Goal: Task Accomplishment & Management: Manage account settings

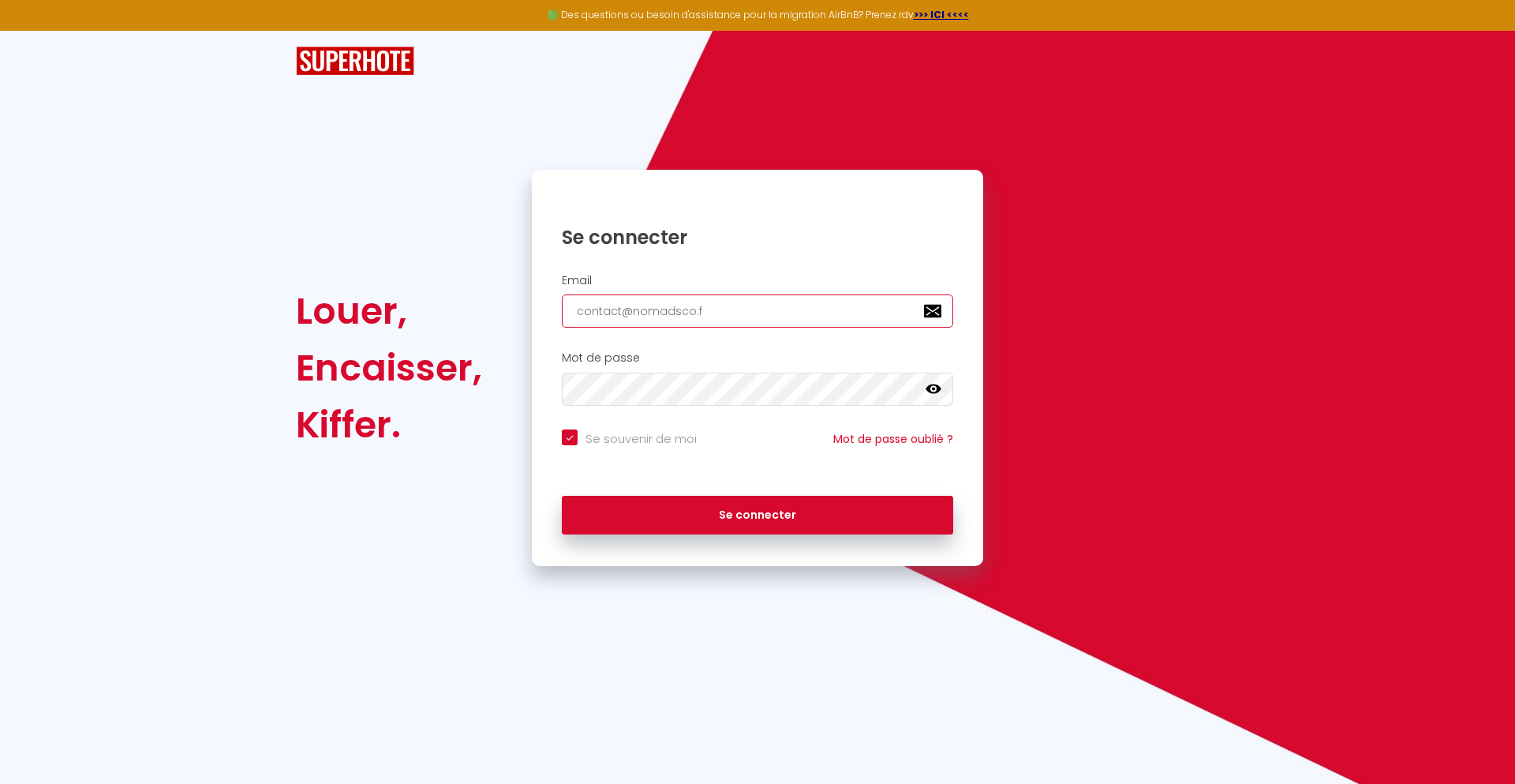
type input "[EMAIL_ADDRESS][DOMAIN_NAME]"
checkbox input "true"
type input "[EMAIL_ADDRESS][DOMAIN_NAME]"
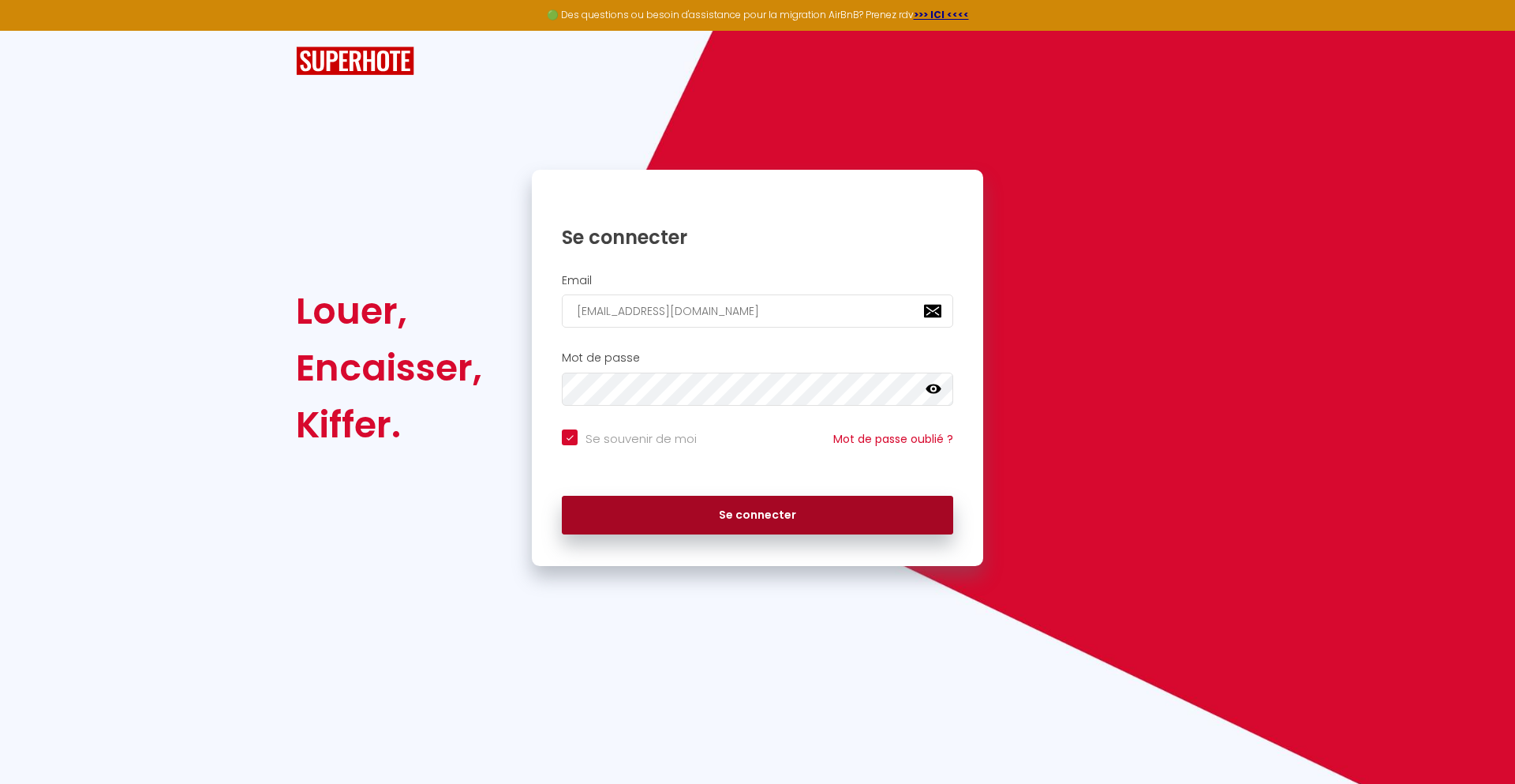
click at [758, 514] on button "Se connecter" at bounding box center [757, 515] width 391 height 40
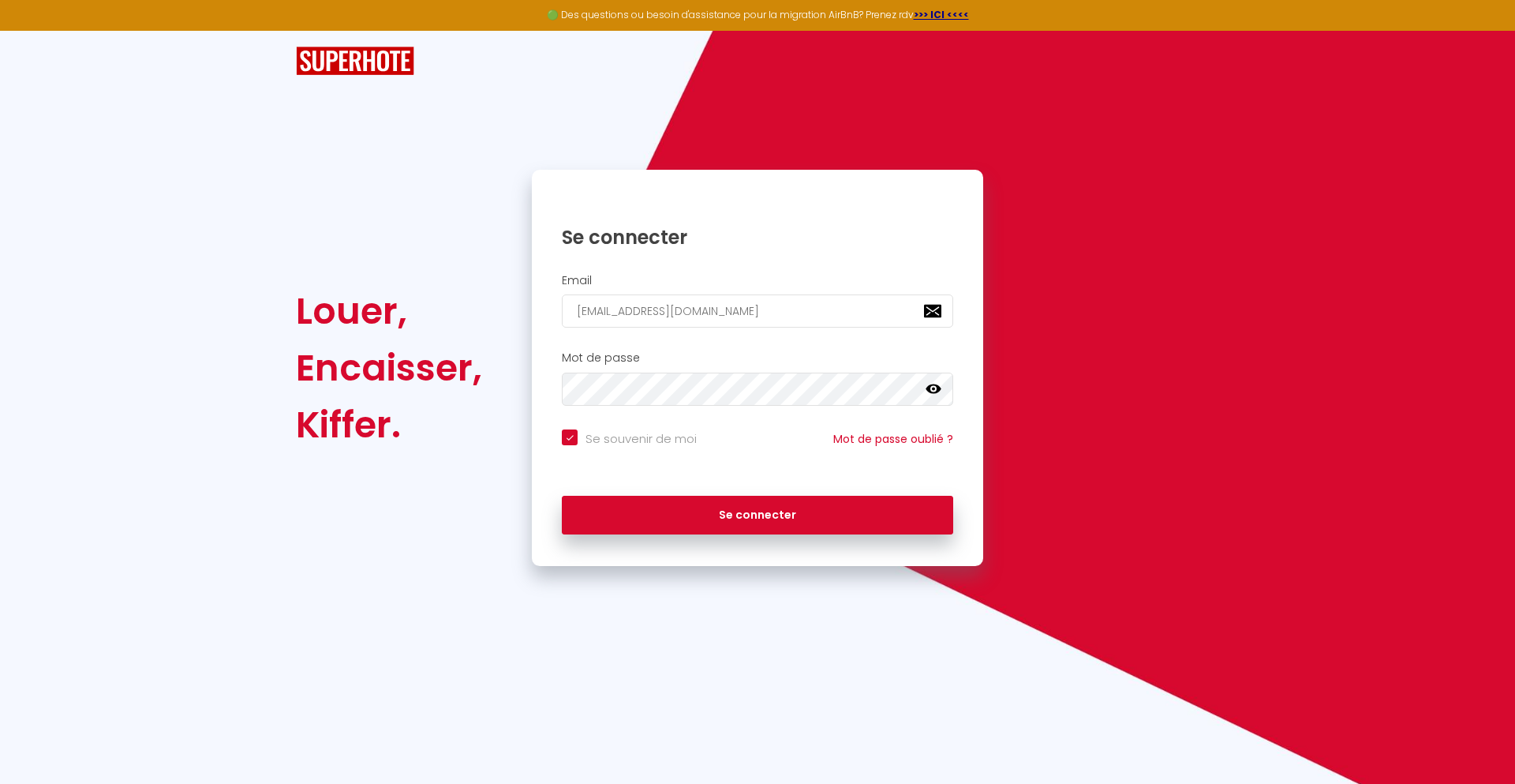
checkbox input "true"
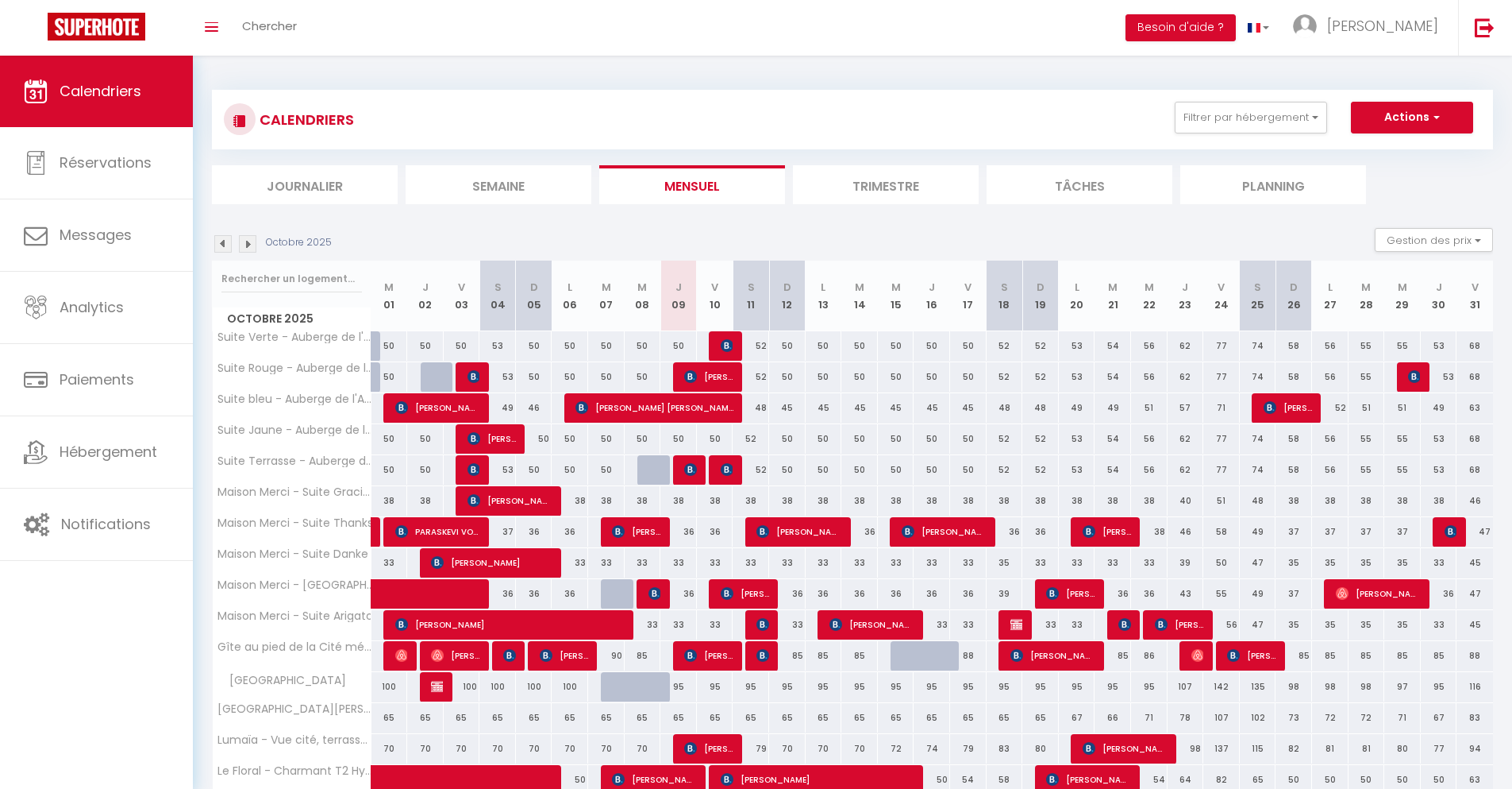
click at [305, 185] on li "Journalier" at bounding box center [304, 185] width 185 height 39
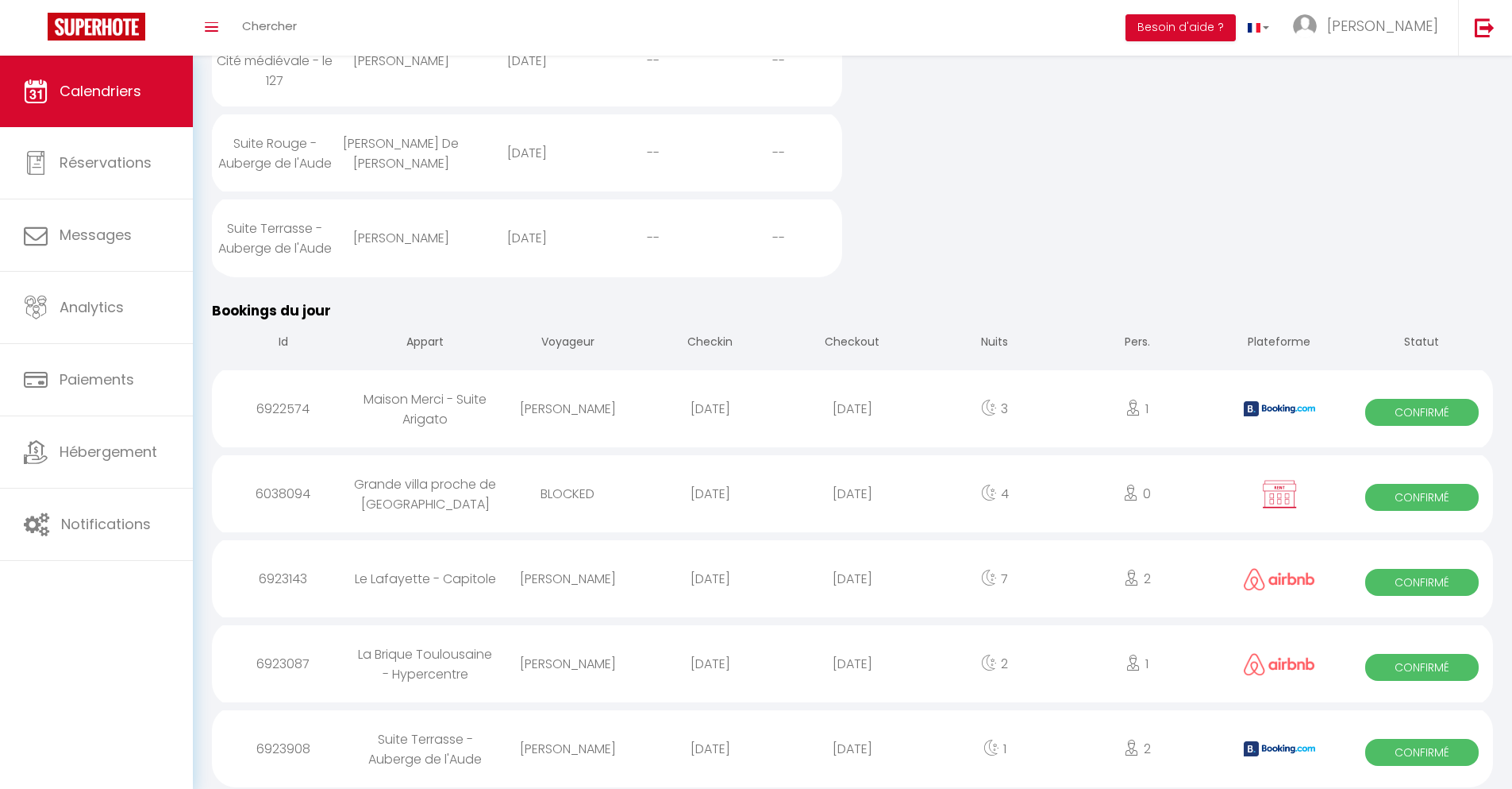
scroll to position [646, 0]
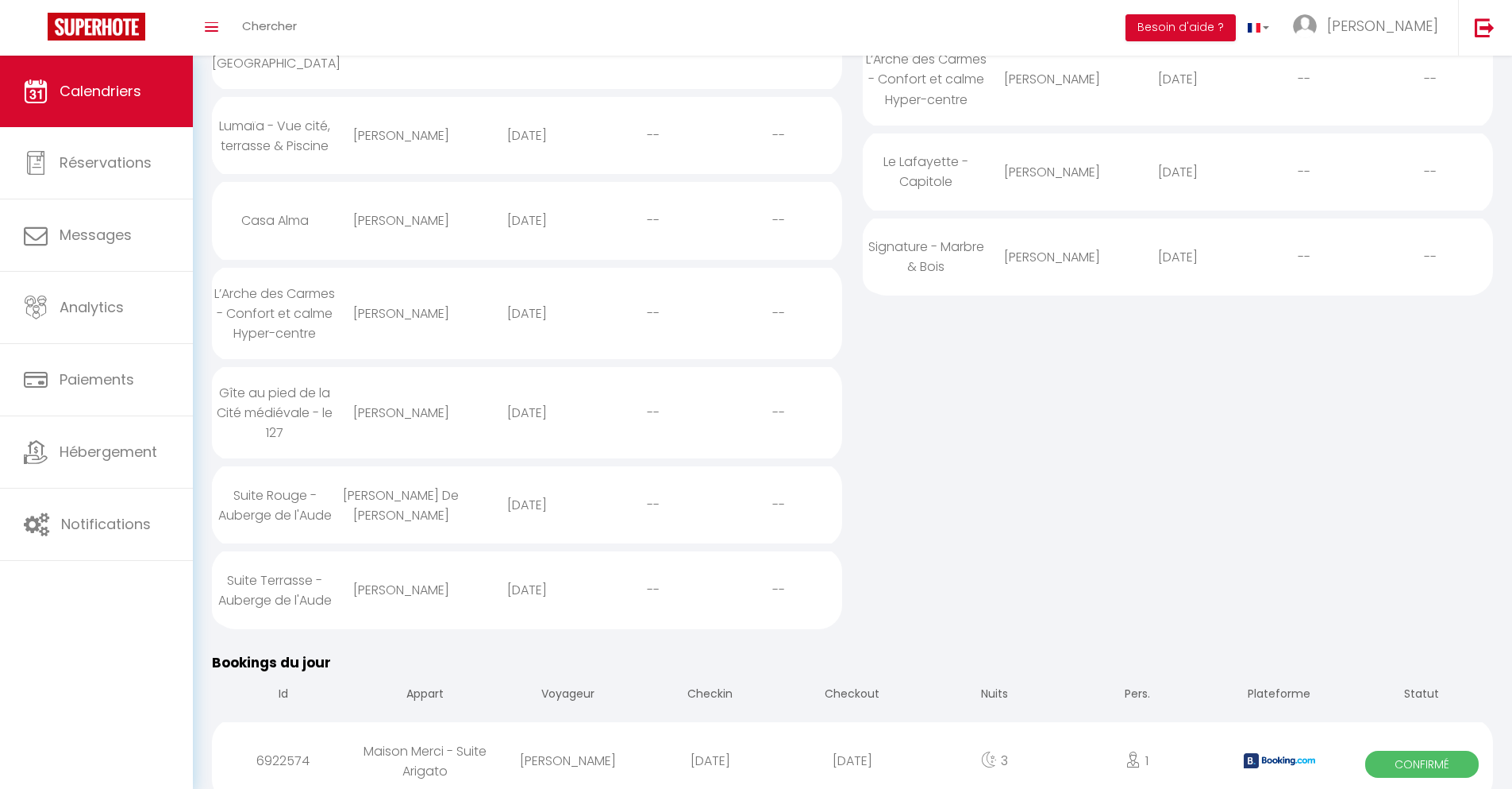
click at [853, 746] on div "[DATE]" at bounding box center [852, 760] width 142 height 52
select select "0"
select select "1"
select select
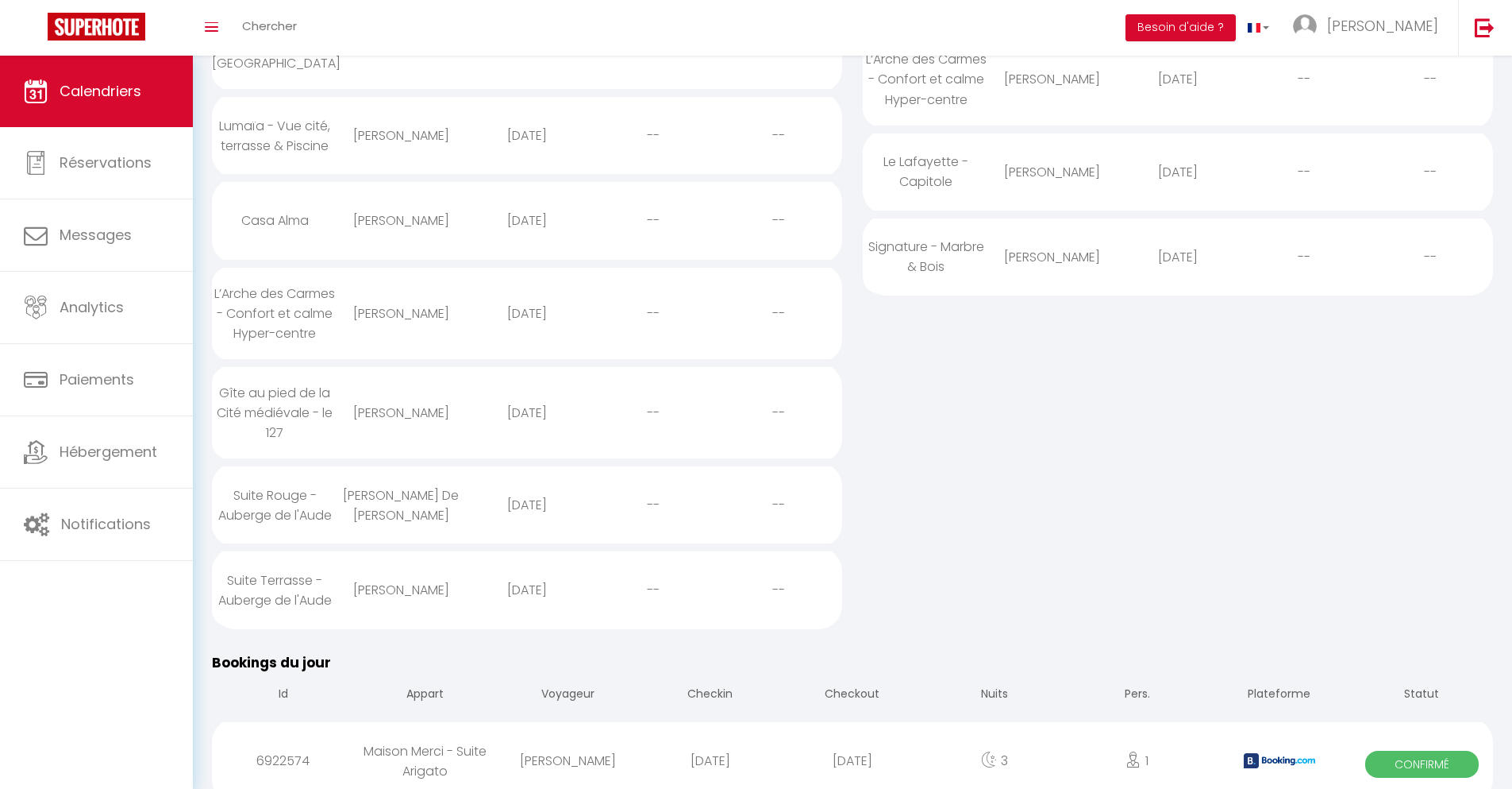
select select
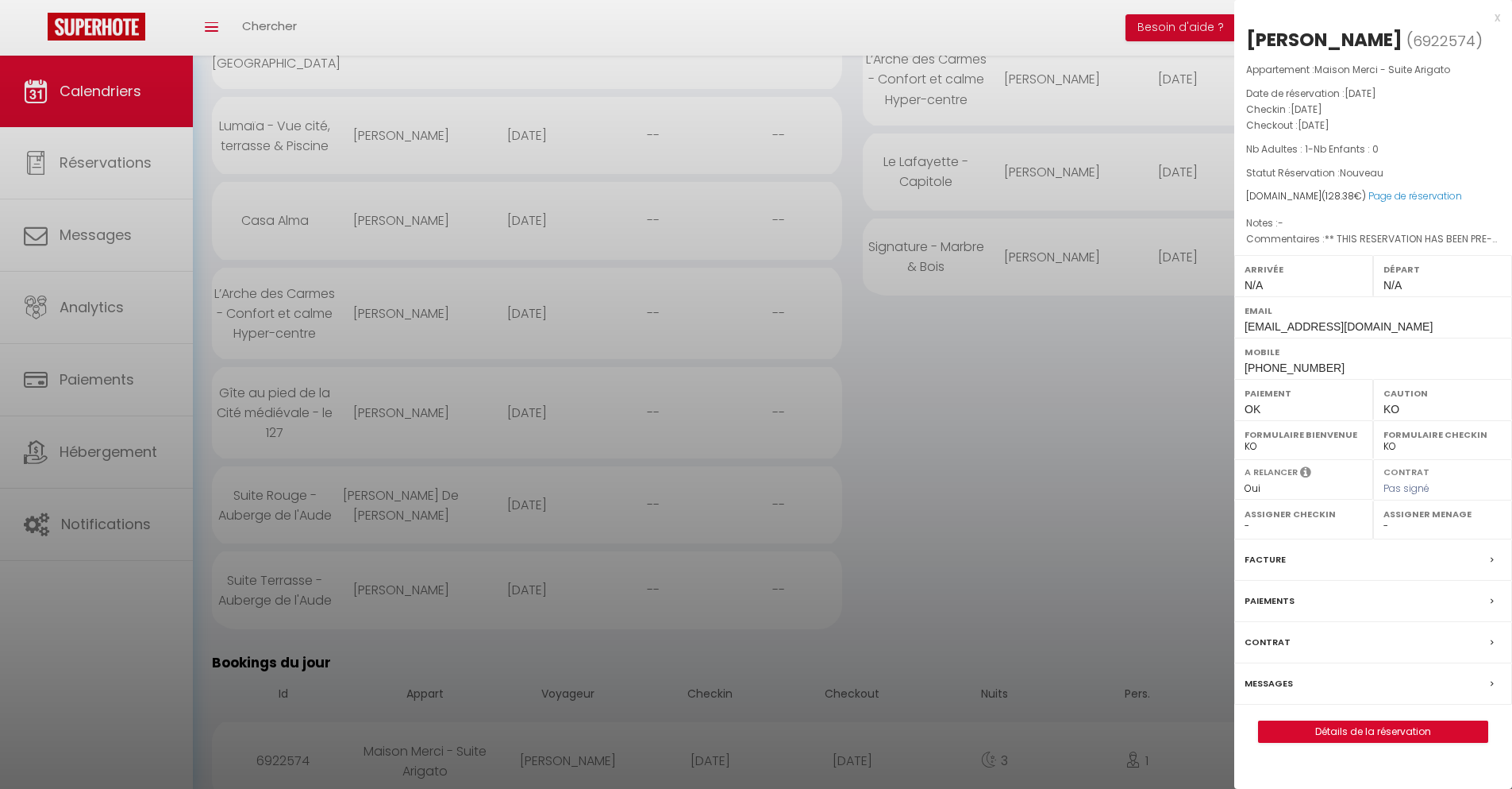
select select
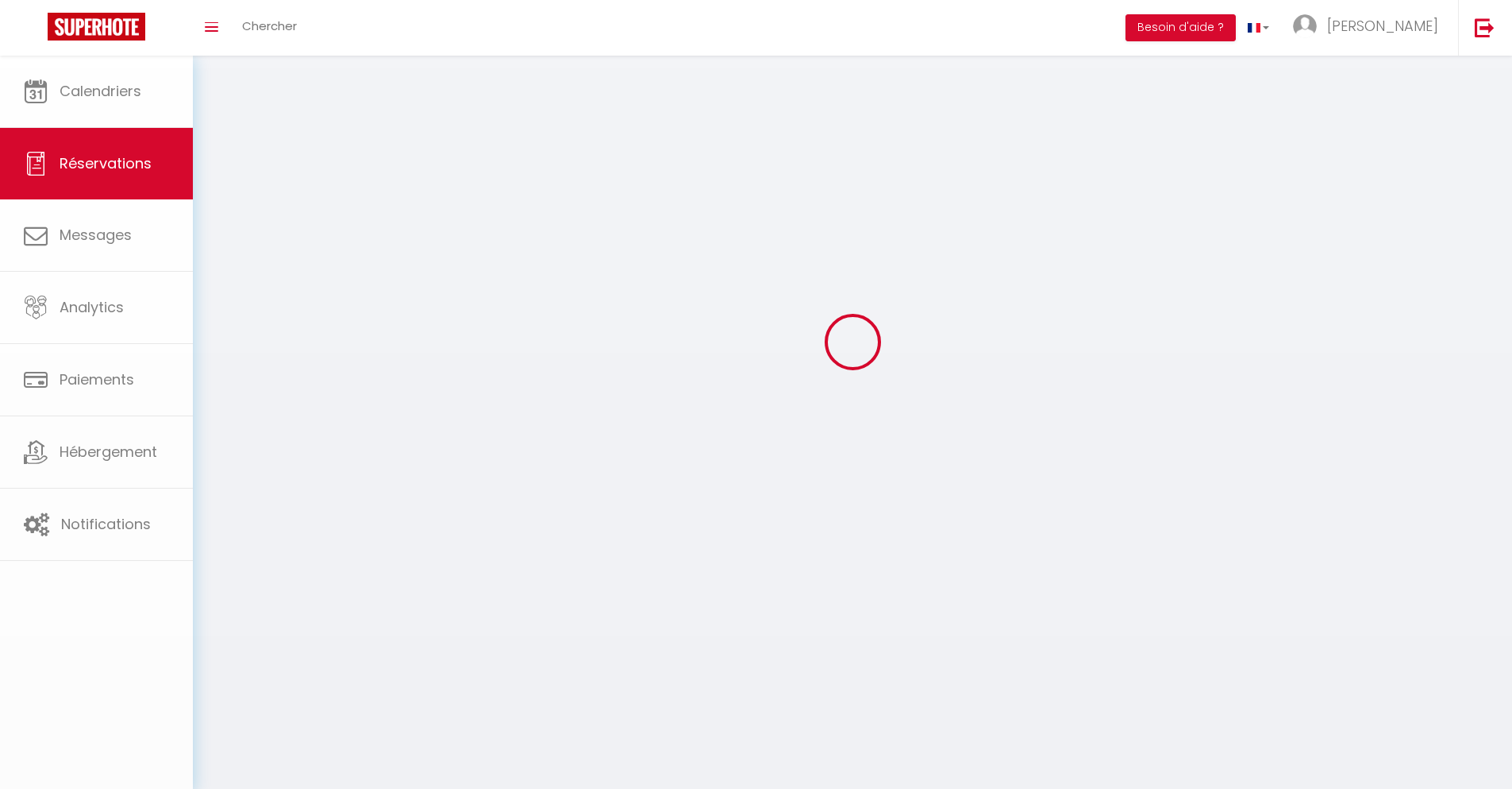
select select
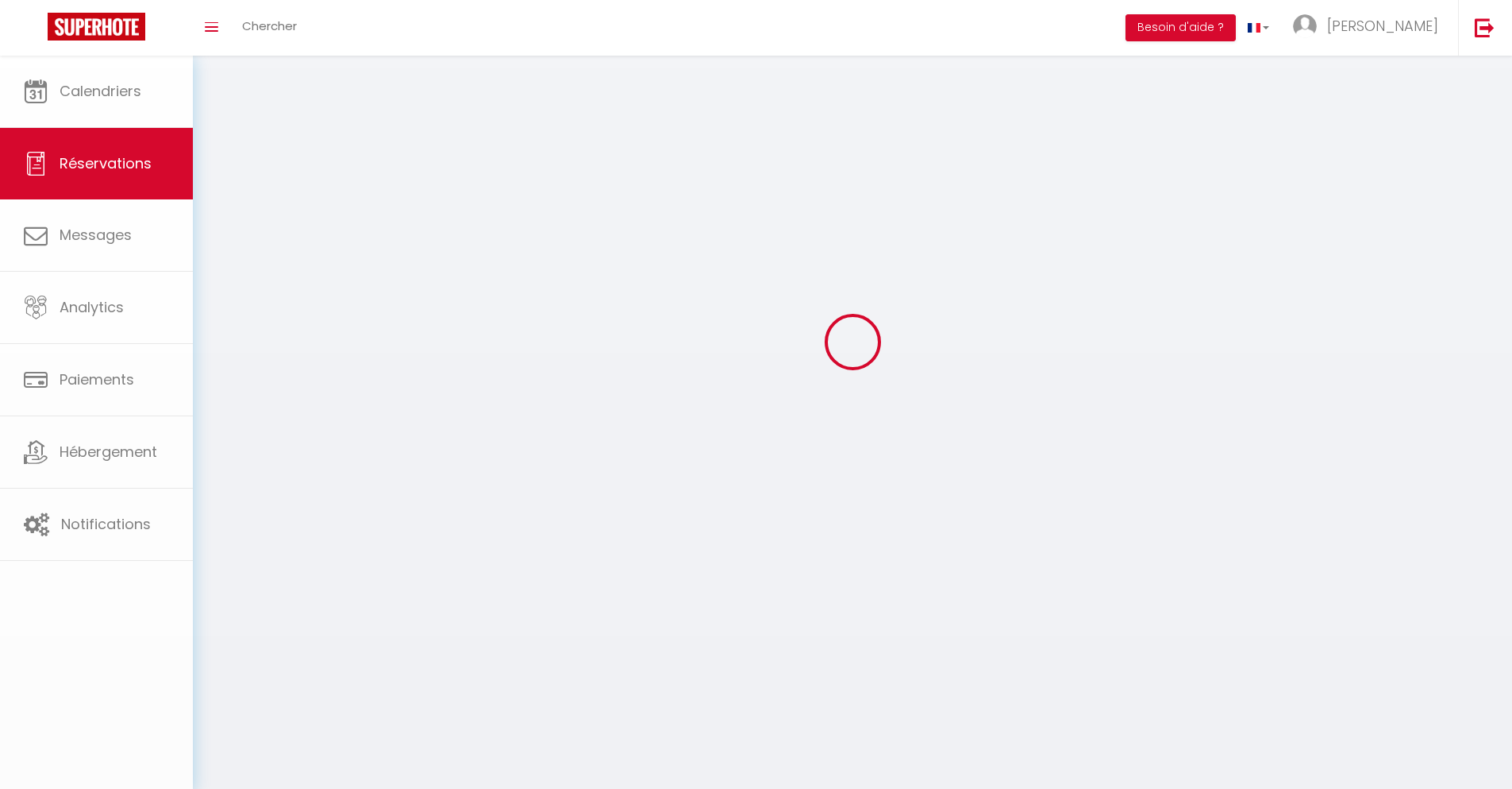
select select
checkbox input "false"
select select
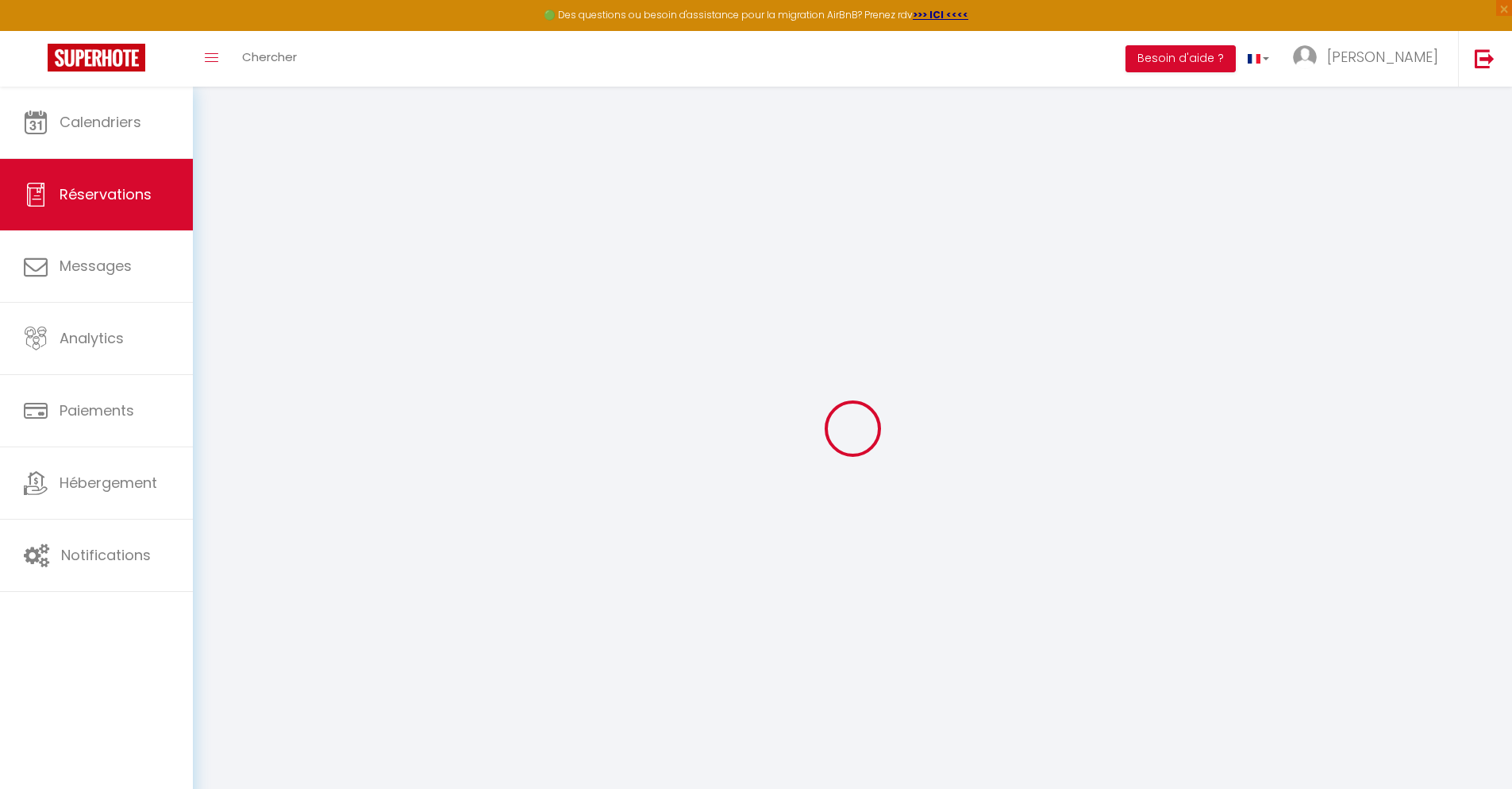
select select
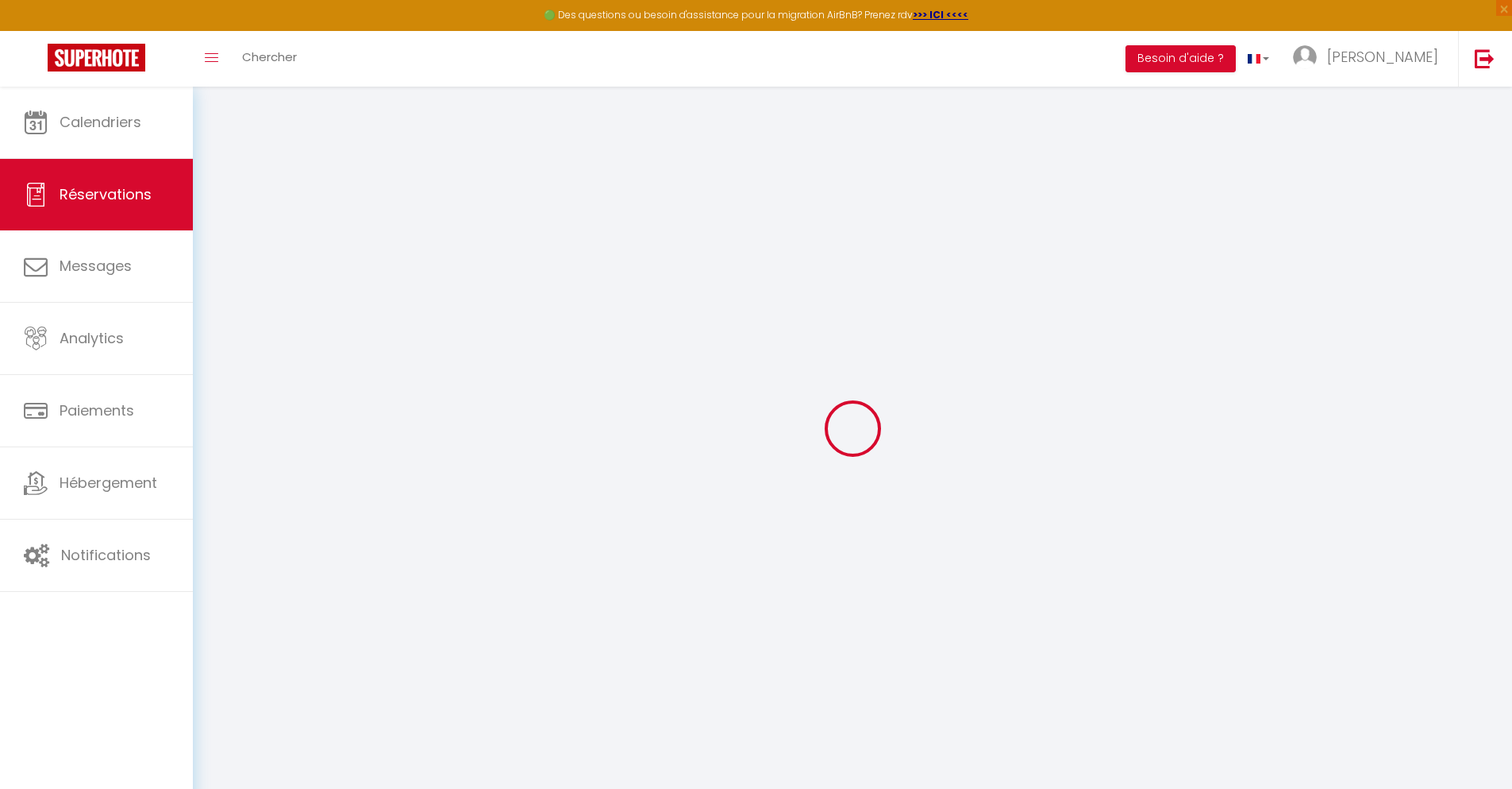
select select
checkbox input "false"
select select
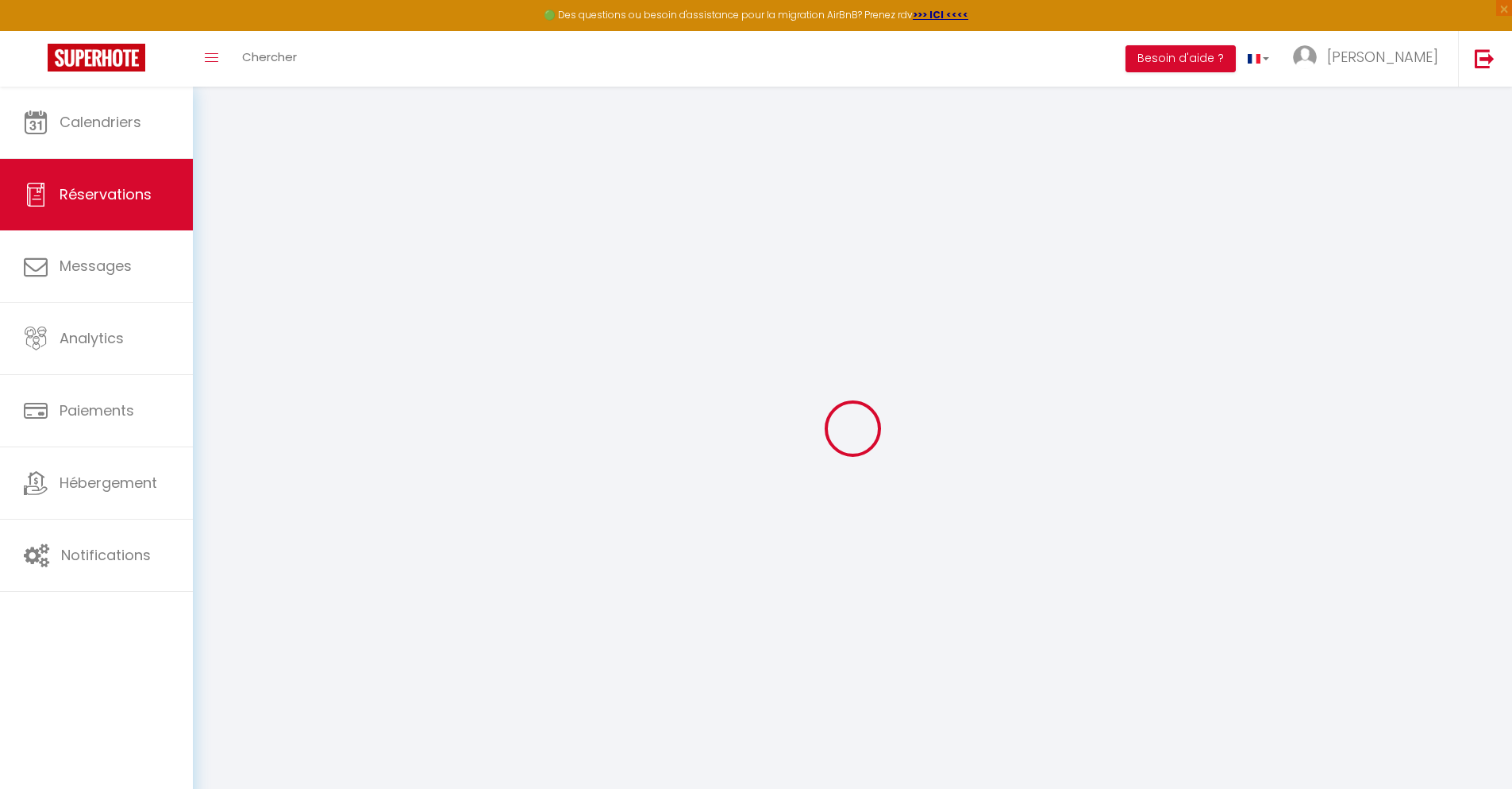
select select
checkbox input "false"
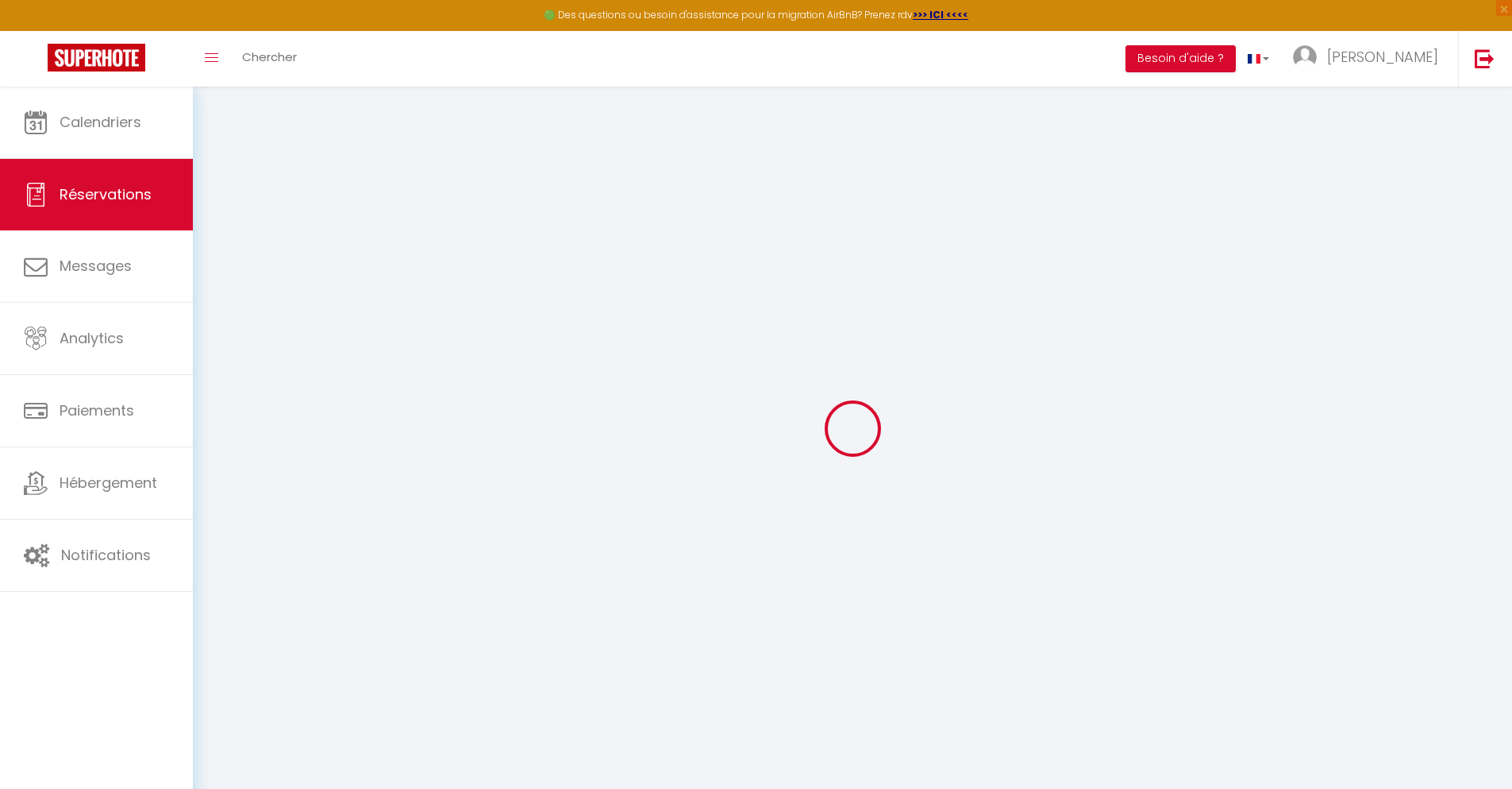
select select
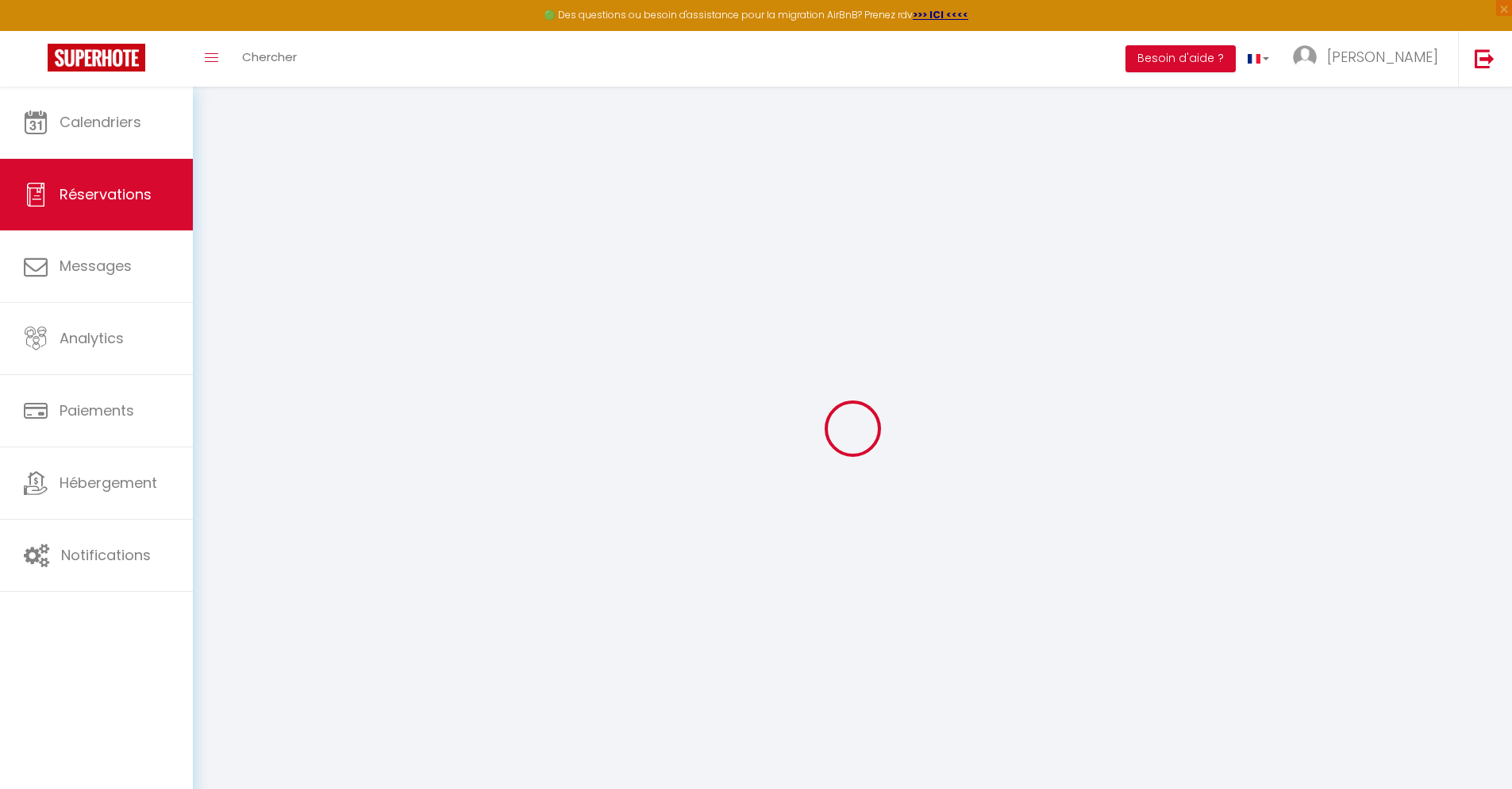
select select
checkbox input "false"
type input "Mark"
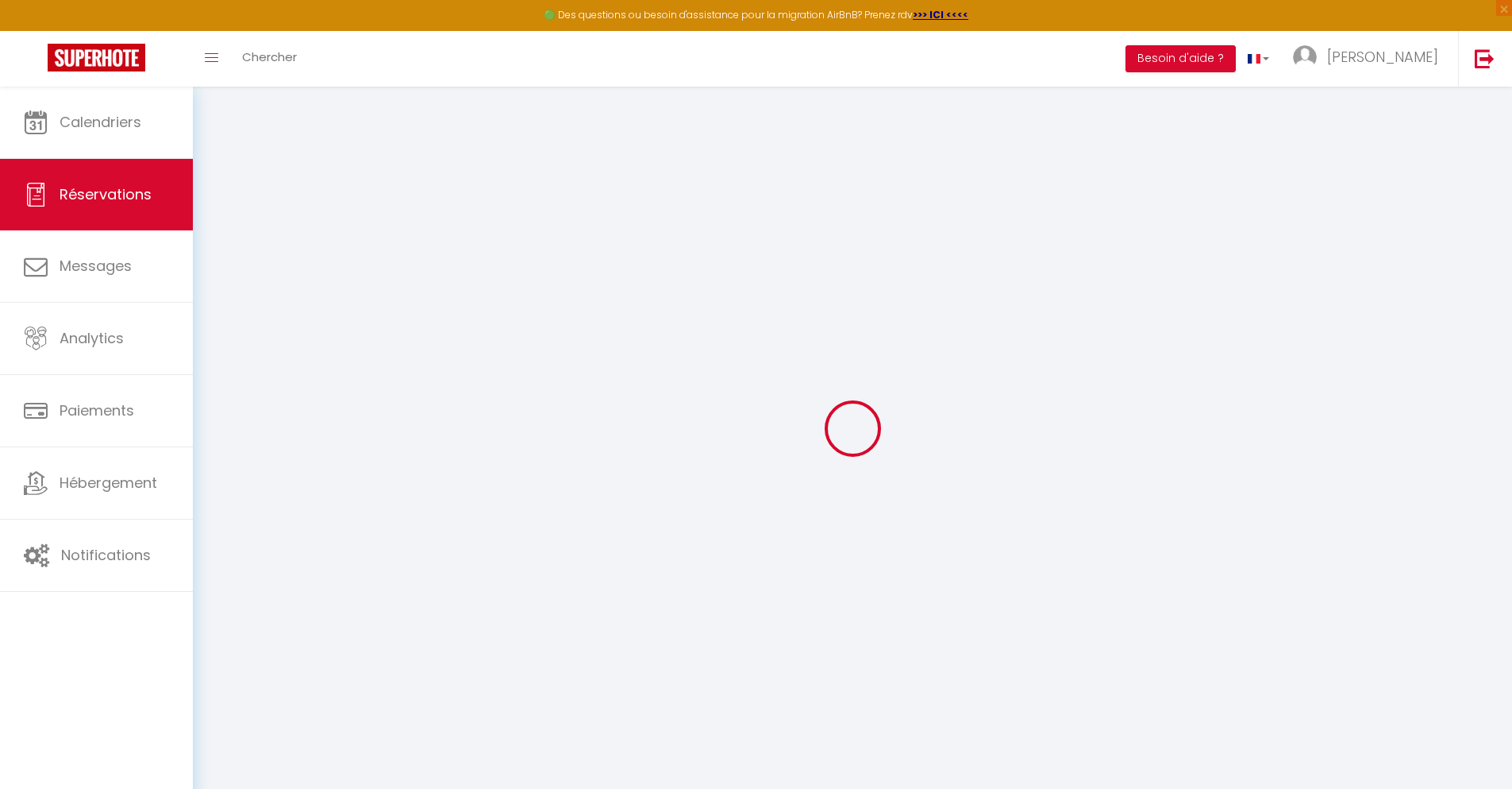
type input "Rindlesbach"
type input "[EMAIL_ADDRESS][DOMAIN_NAME]"
type input "[PHONE_NUMBER]"
type input "."
select select "US"
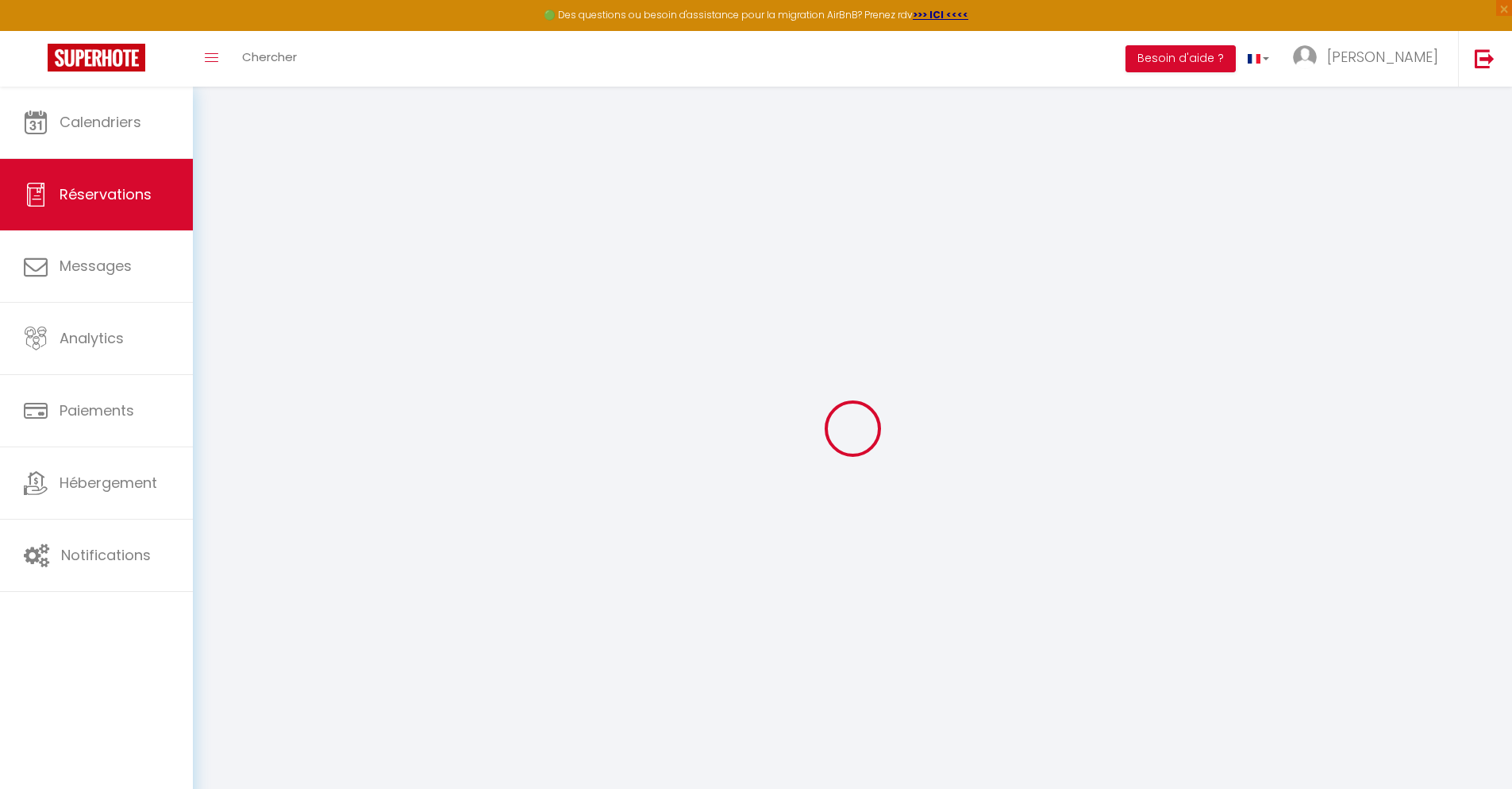
type input "20.8"
type input "1.8"
select select "36906"
select select "1"
select select
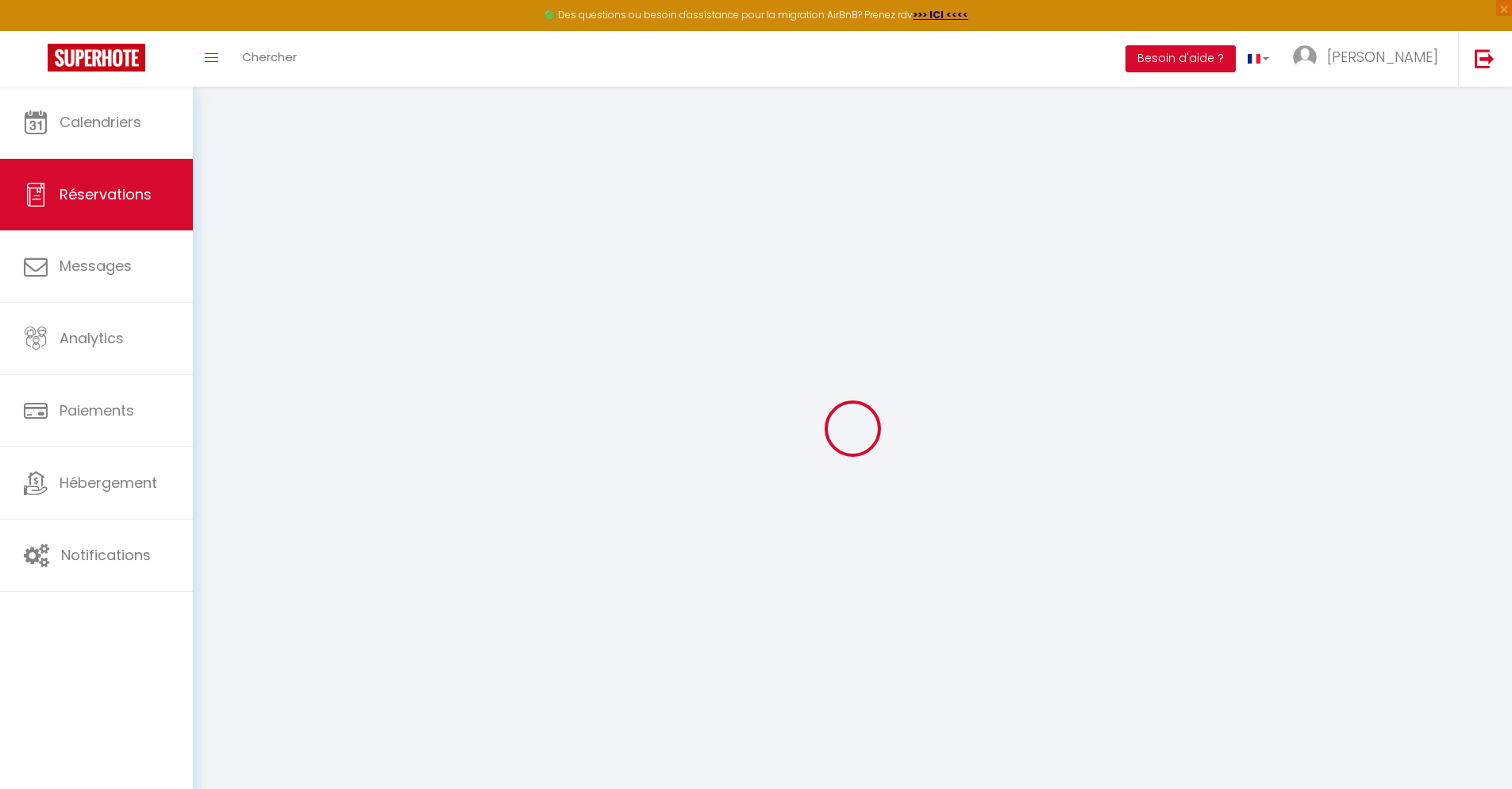
select select
type input "1"
select select "12"
select select
type input "92.34"
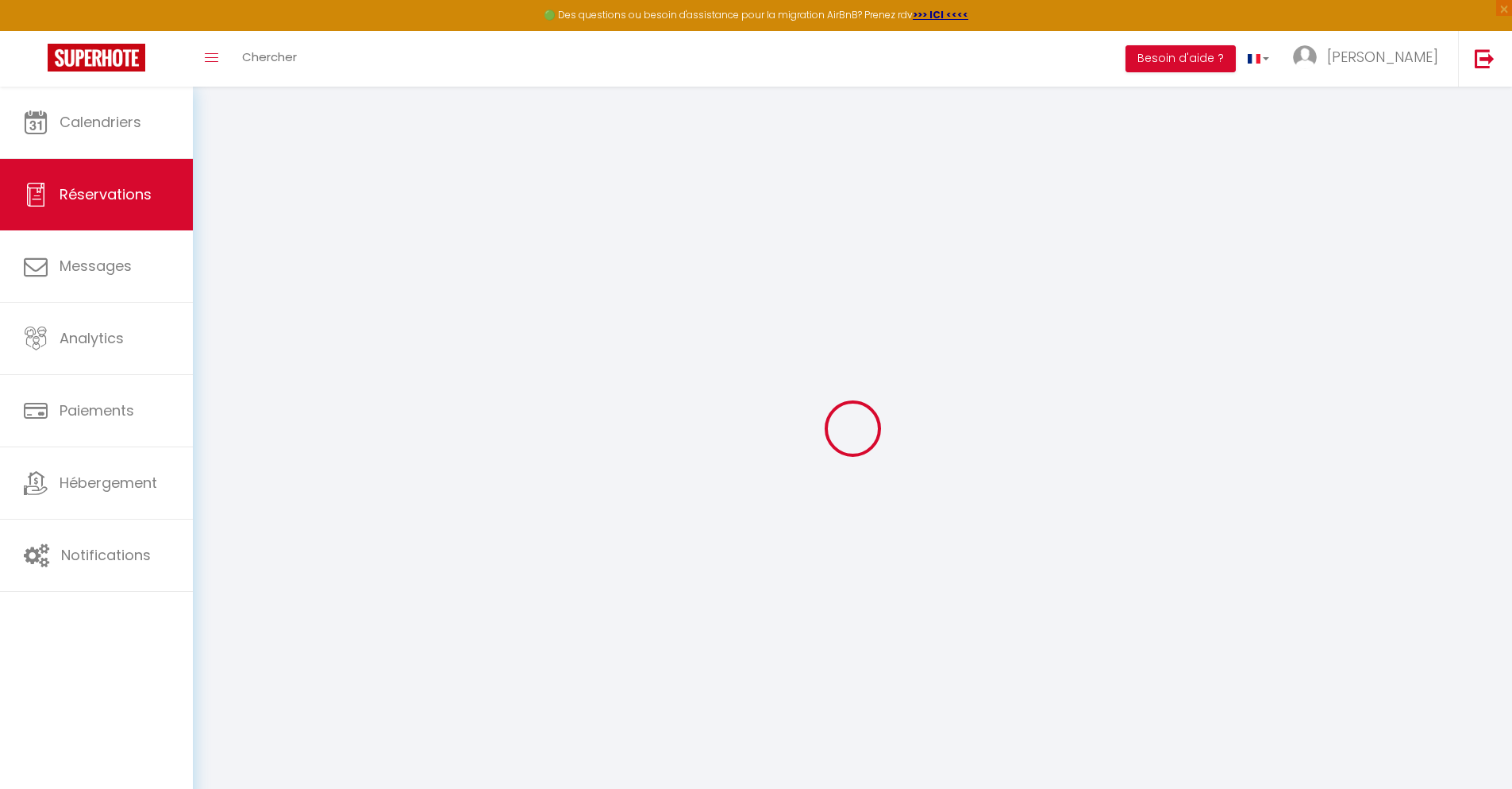
checkbox input "false"
type input "0"
select select "2"
type input "0"
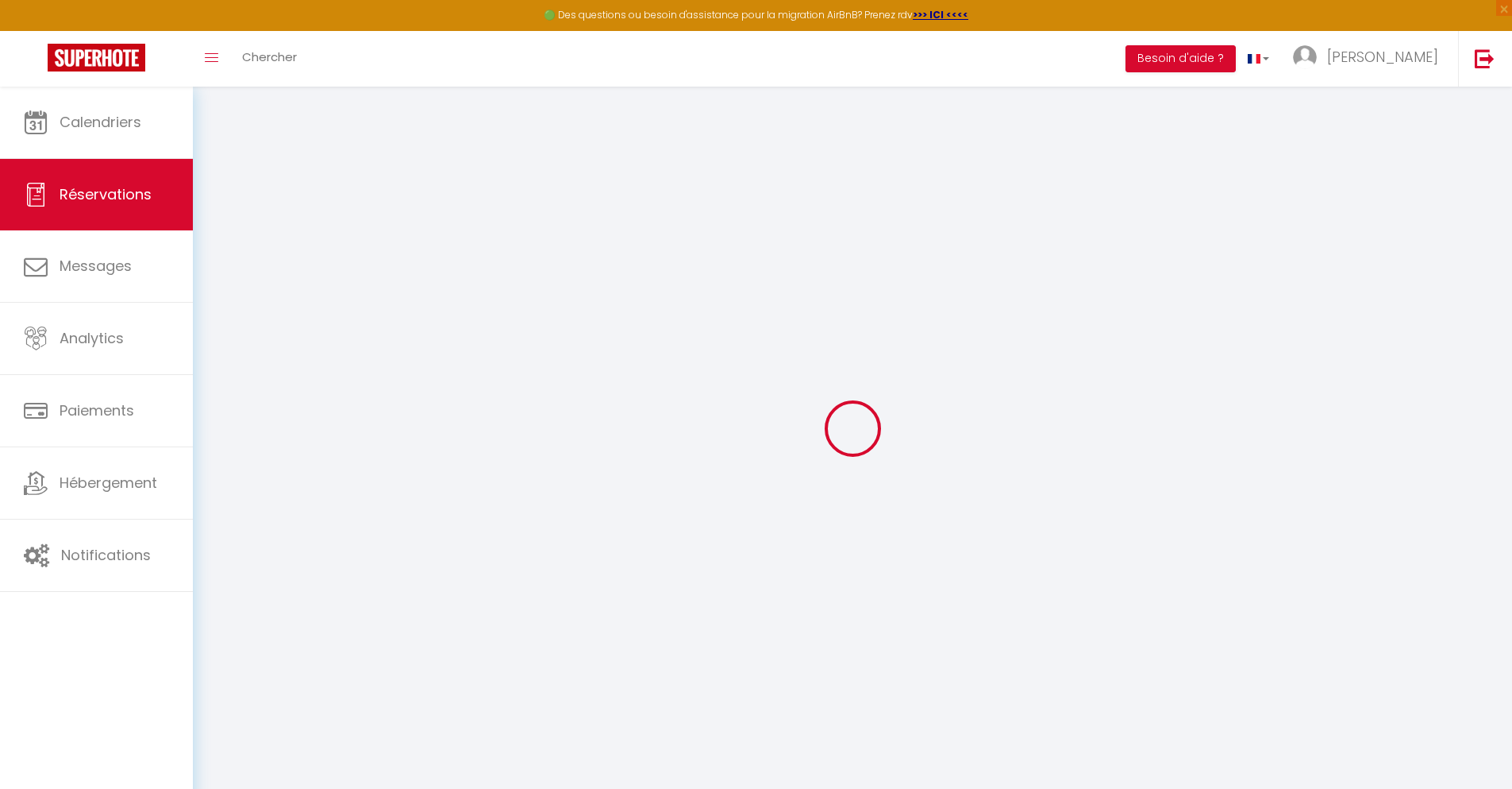
type input "0"
select select
select select "14"
checkbox input "false"
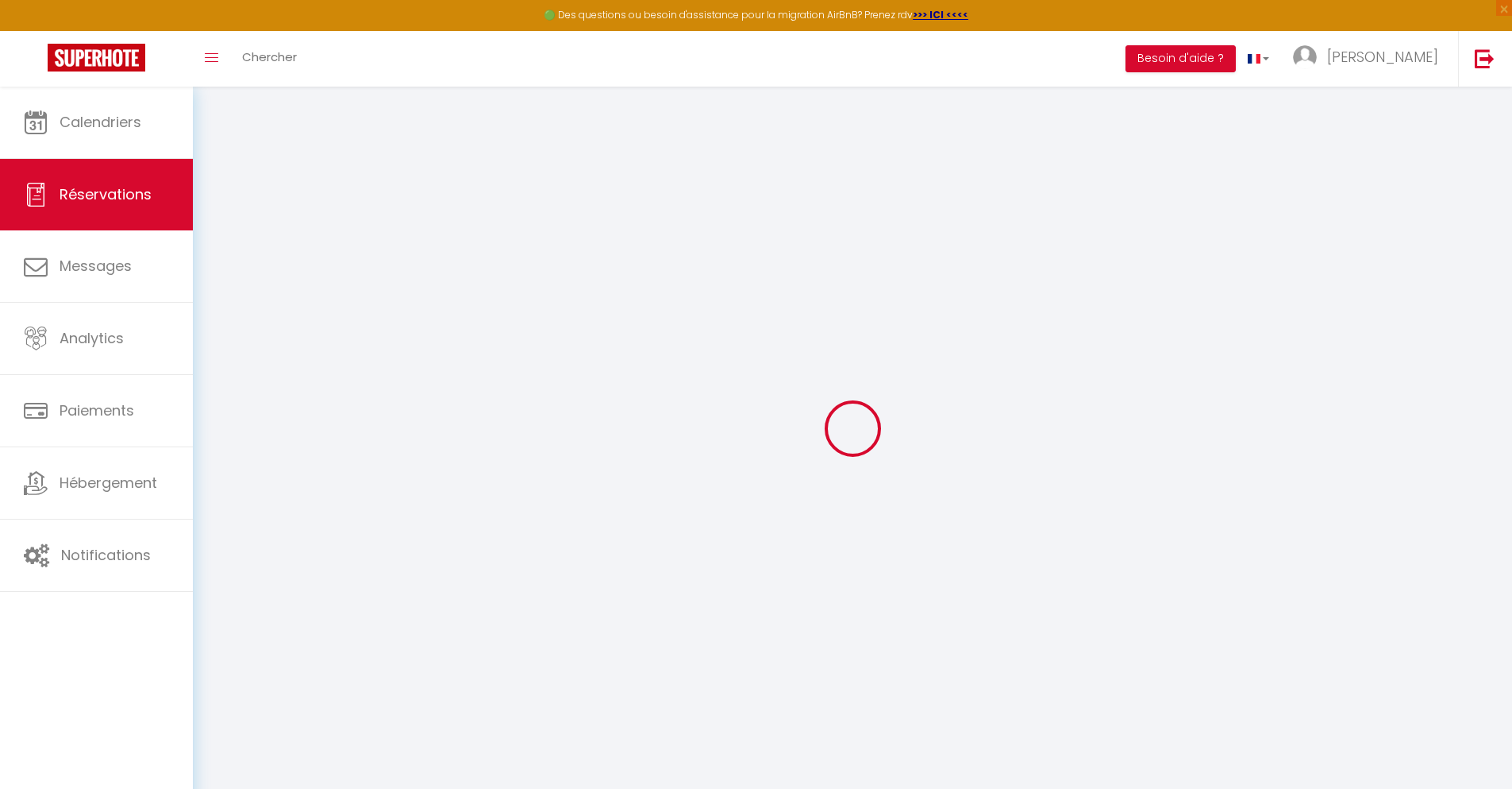
select select
checkbox input "false"
select select
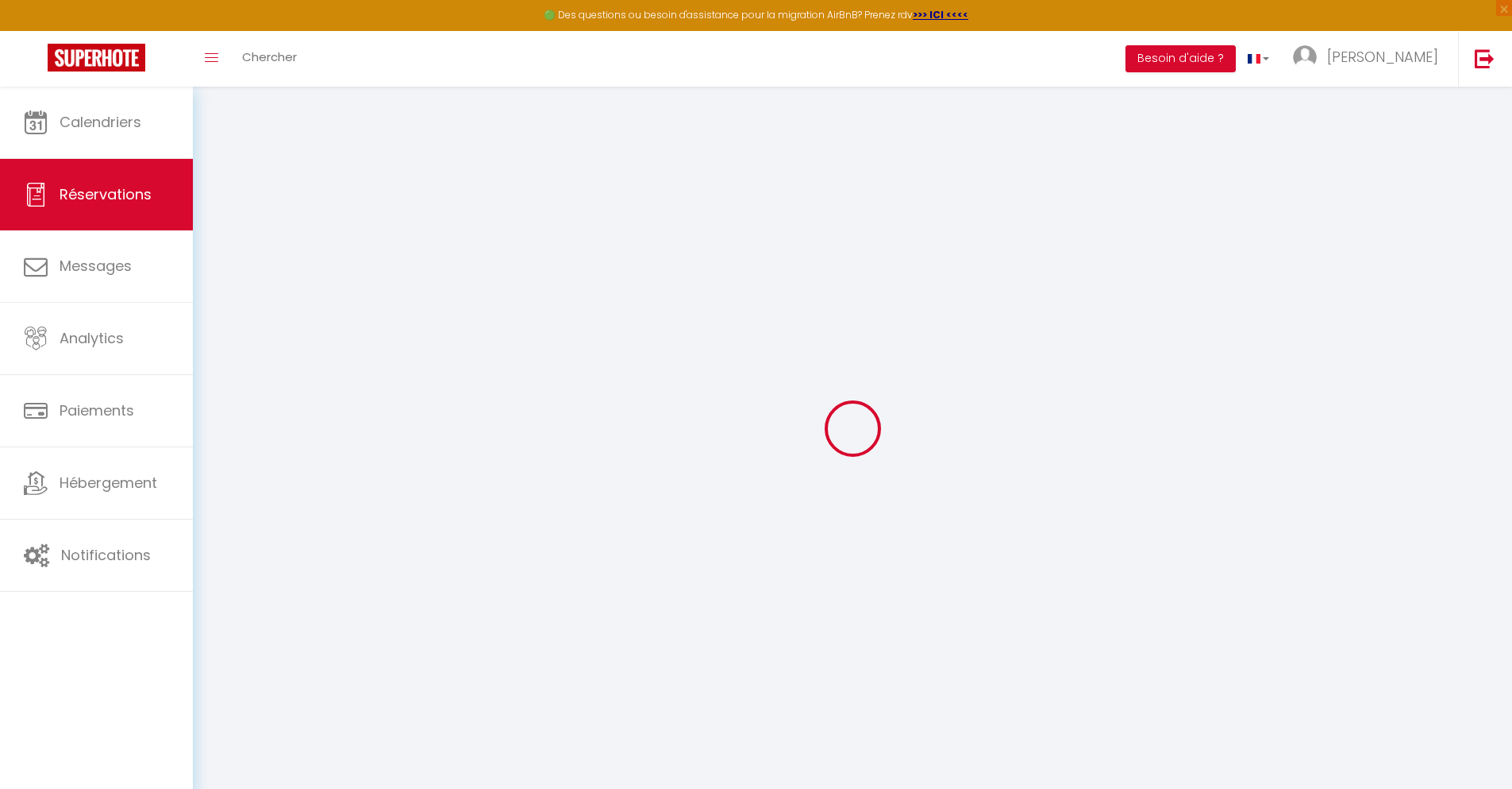
checkbox input "false"
type textarea "** THIS RESERVATION HAS BEEN PRE-PAID ** Reservation has a cancellation grace p…"
type input "30"
type input "6.04"
select select
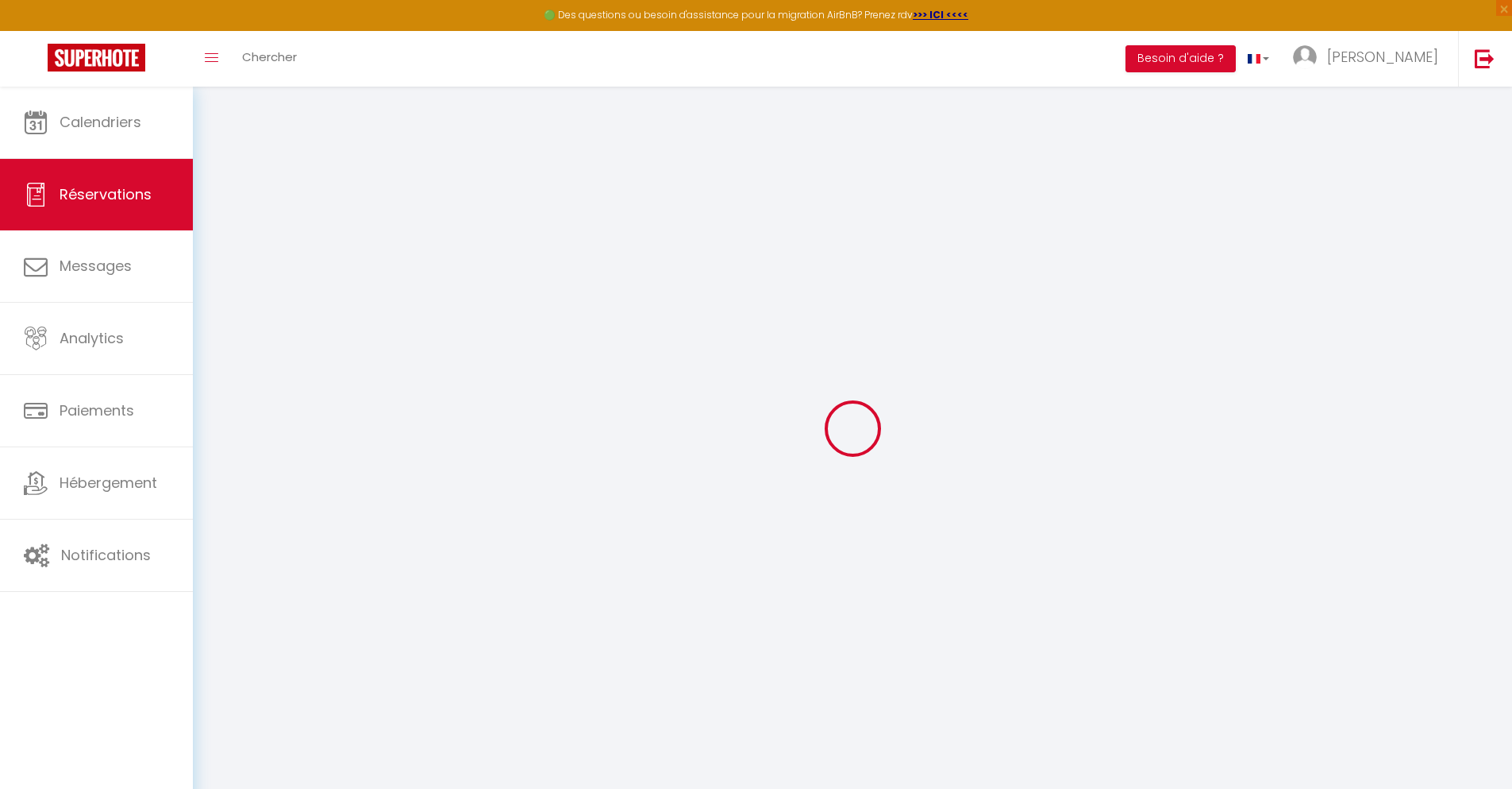
select select
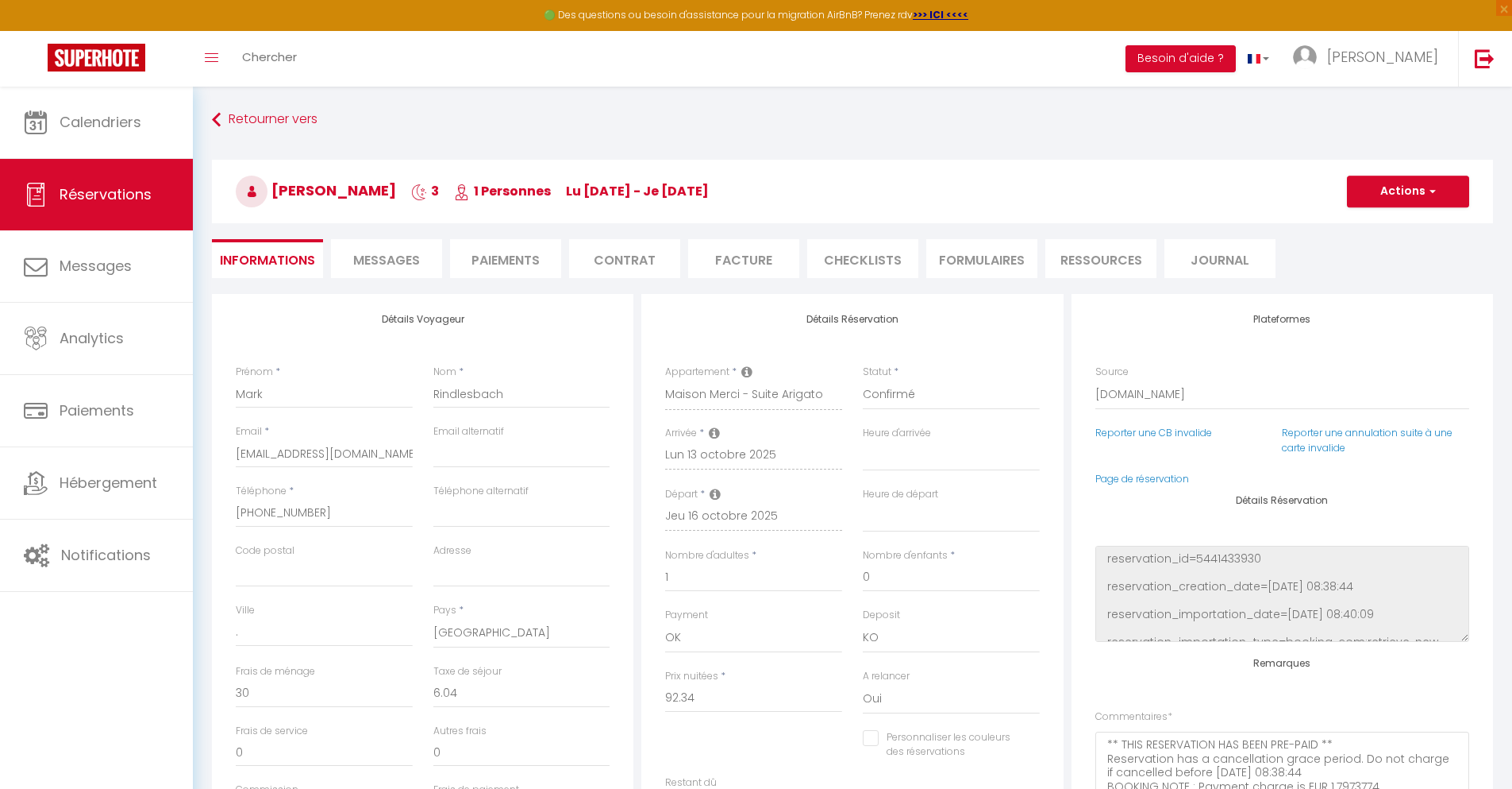
checkbox input "false"
select select
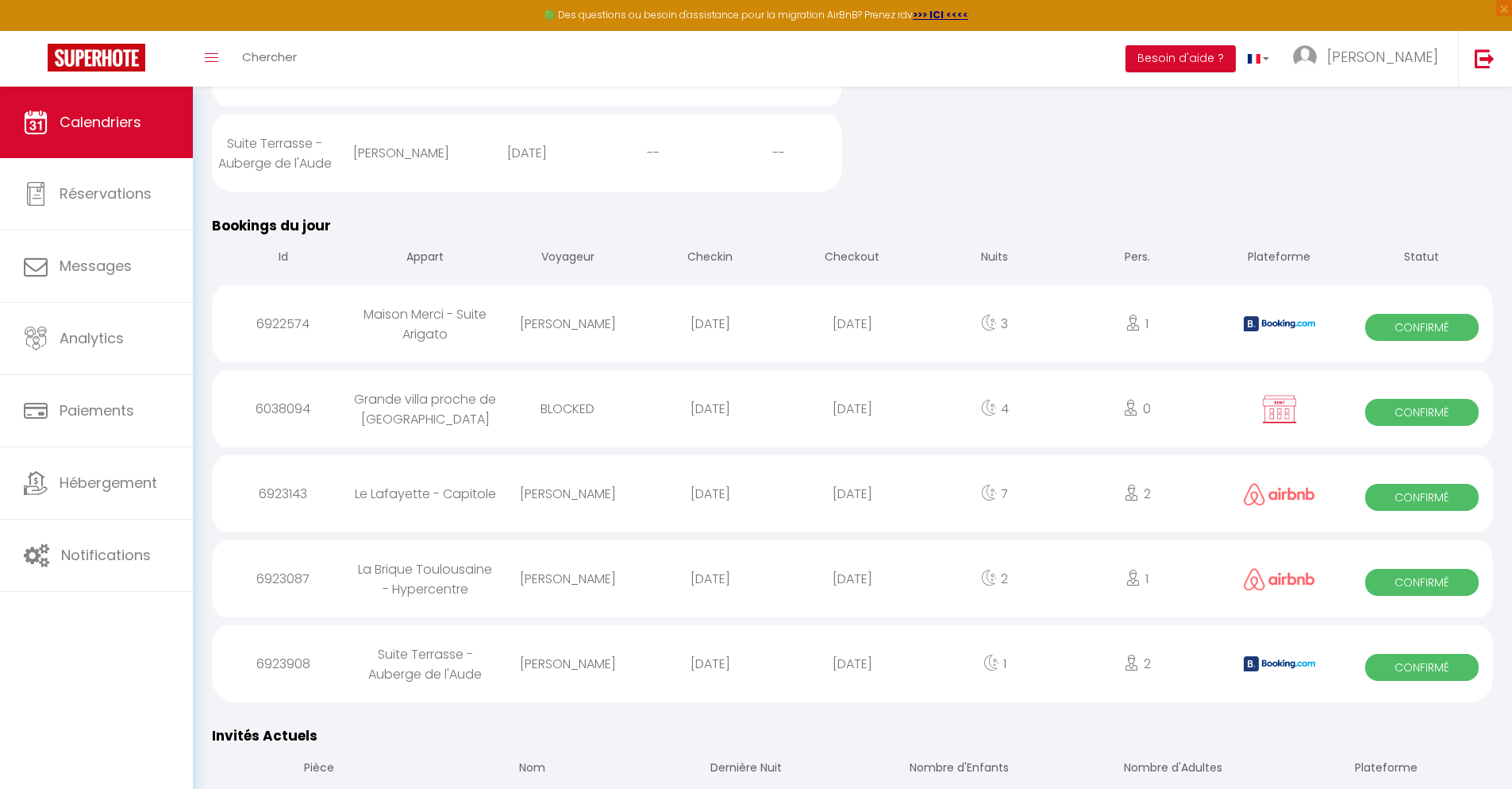
scroll to position [763, 0]
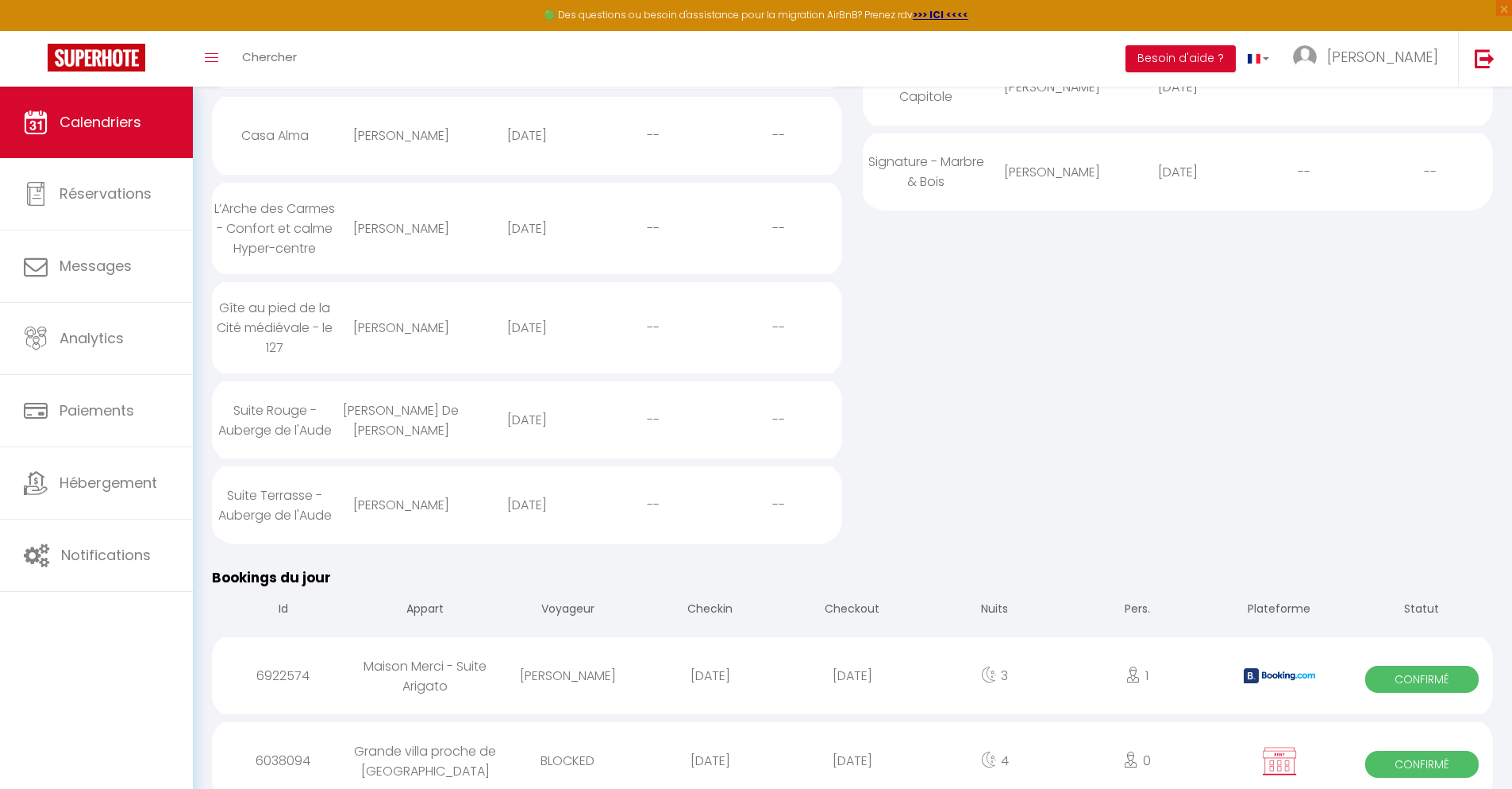
click at [853, 746] on div "[DATE]" at bounding box center [852, 760] width 142 height 52
select select "0"
select select "1"
select select
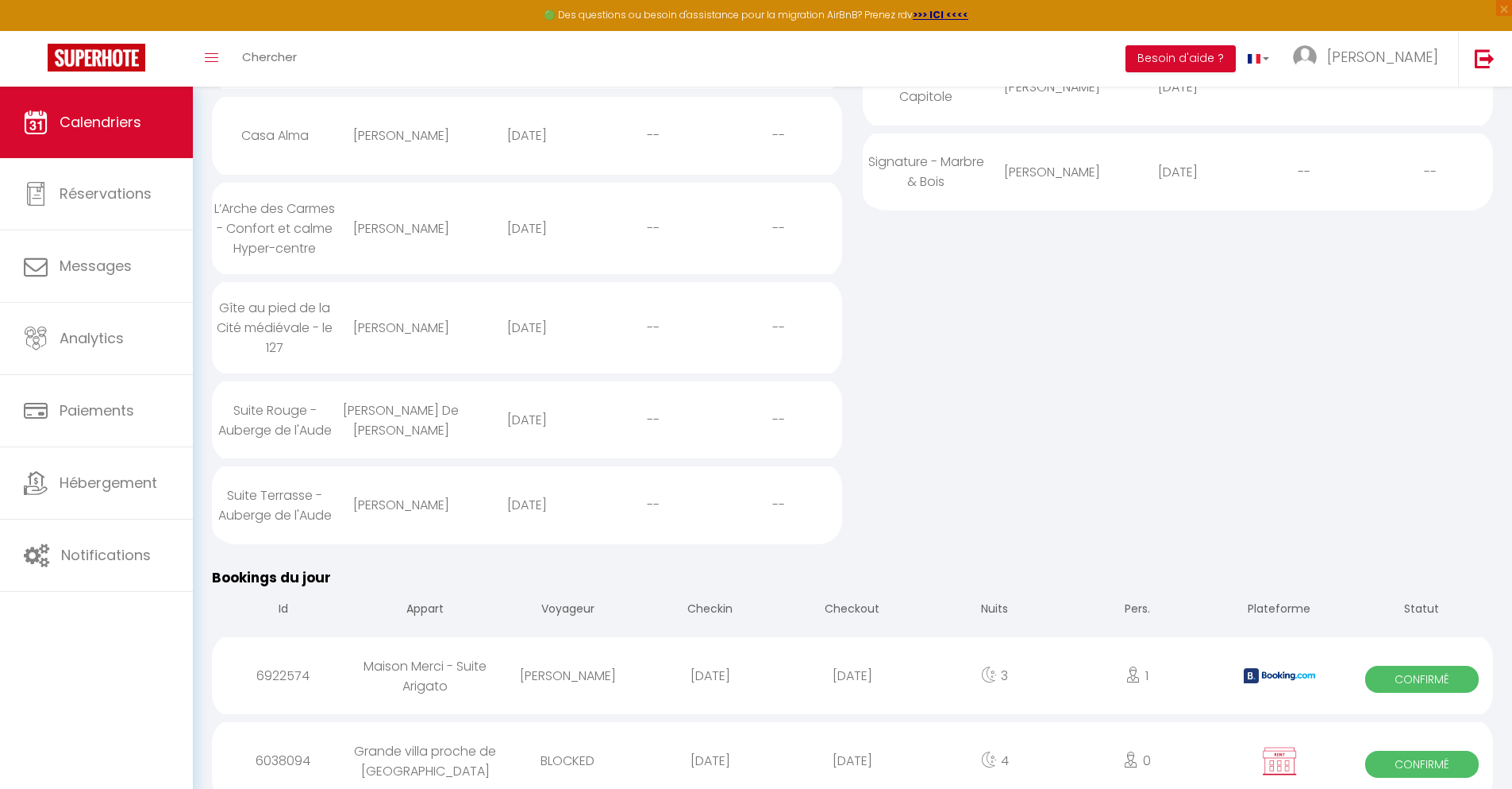
select select
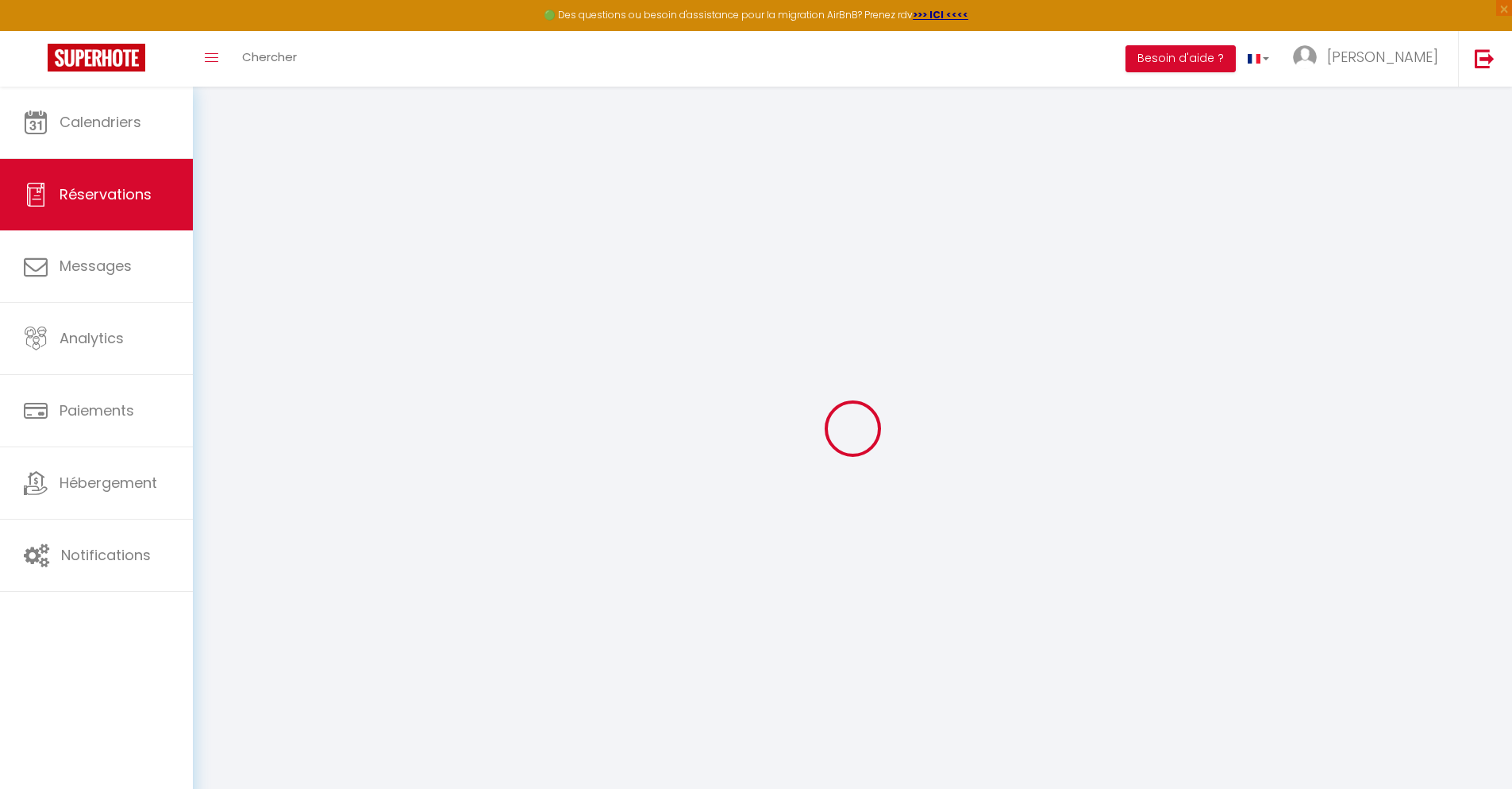
select select
checkbox input "false"
select select
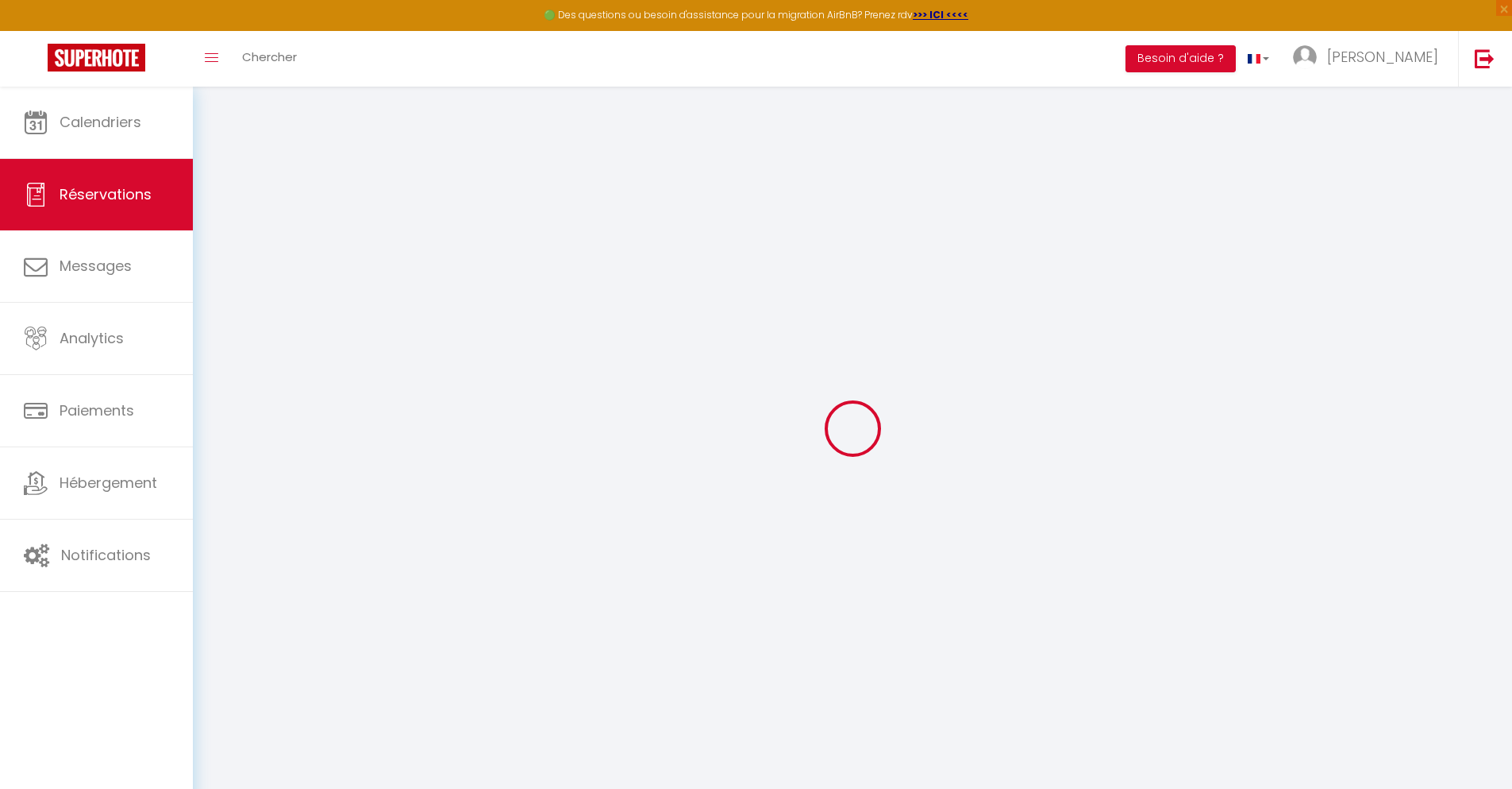
select select
checkbox input "false"
select select
checkbox input "false"
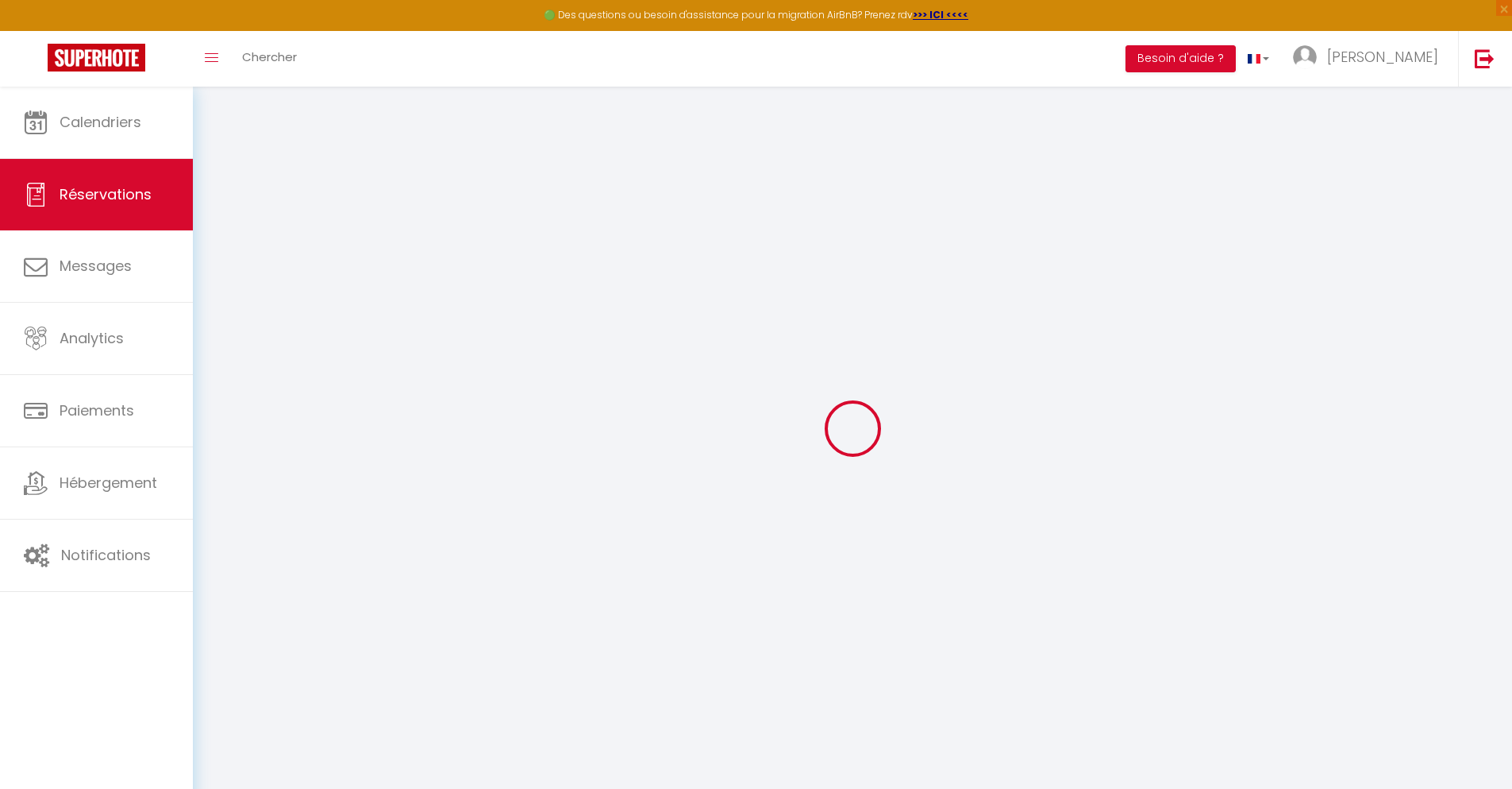
select select
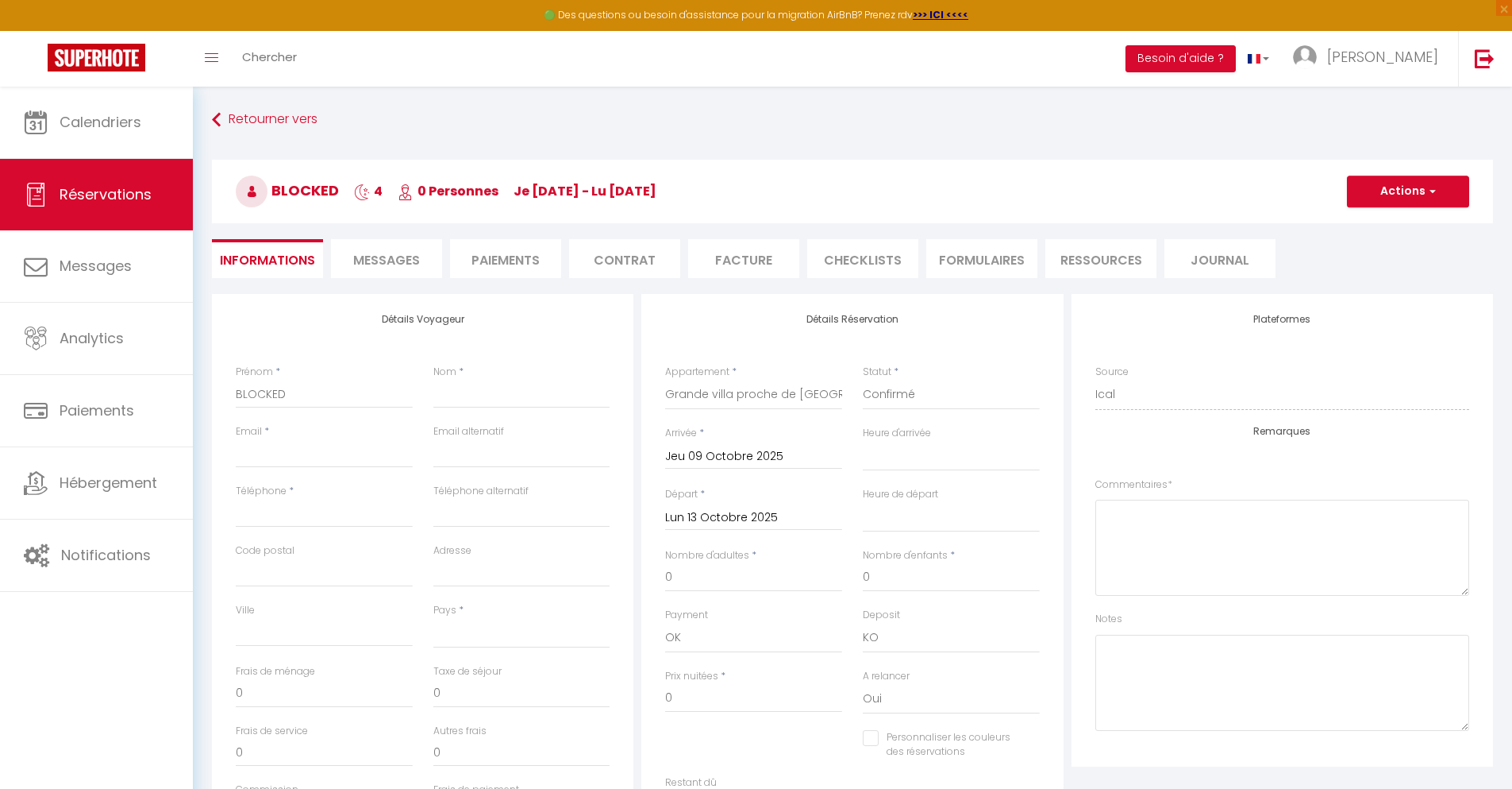
scroll to position [87, 0]
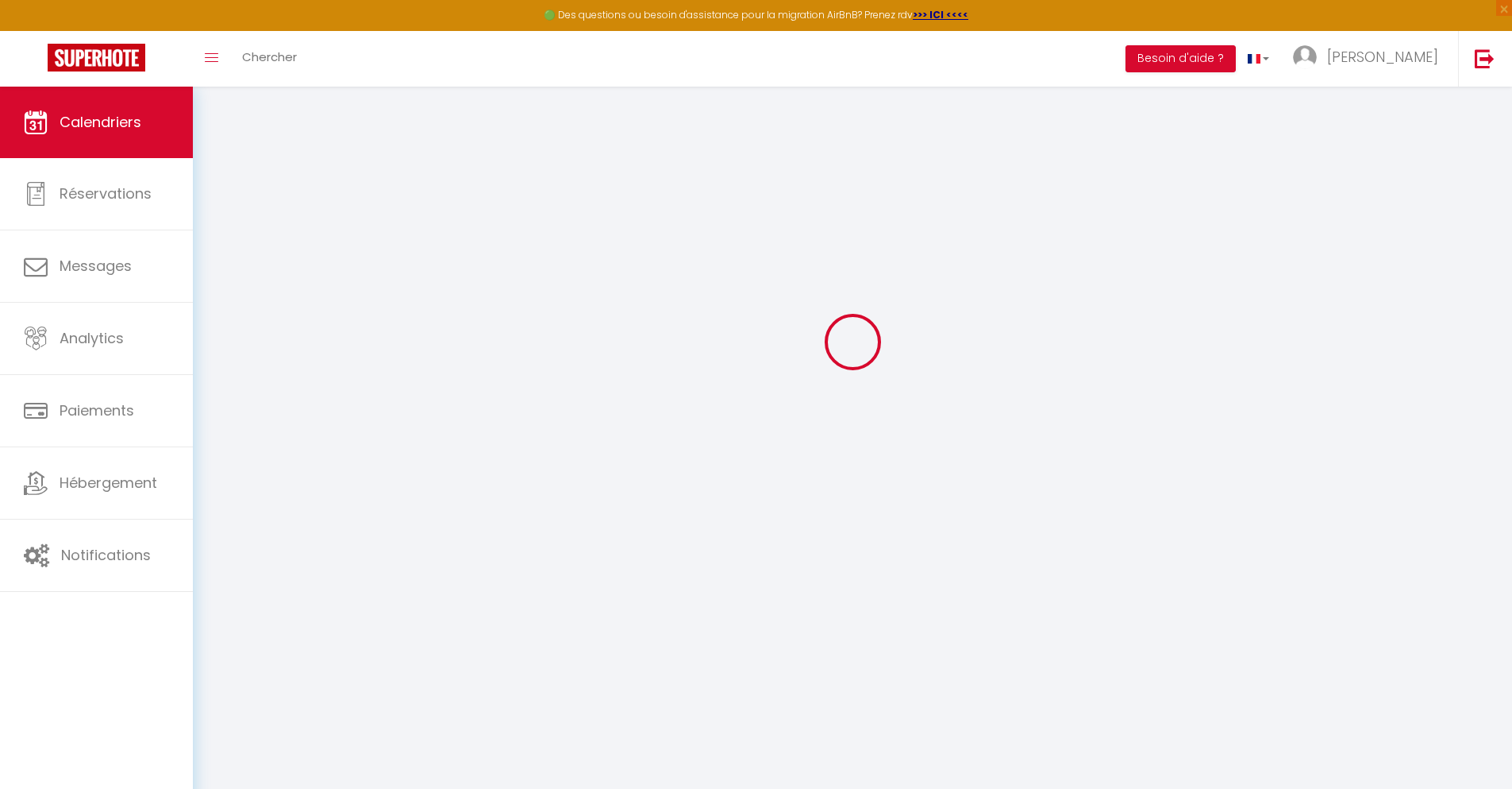
select select
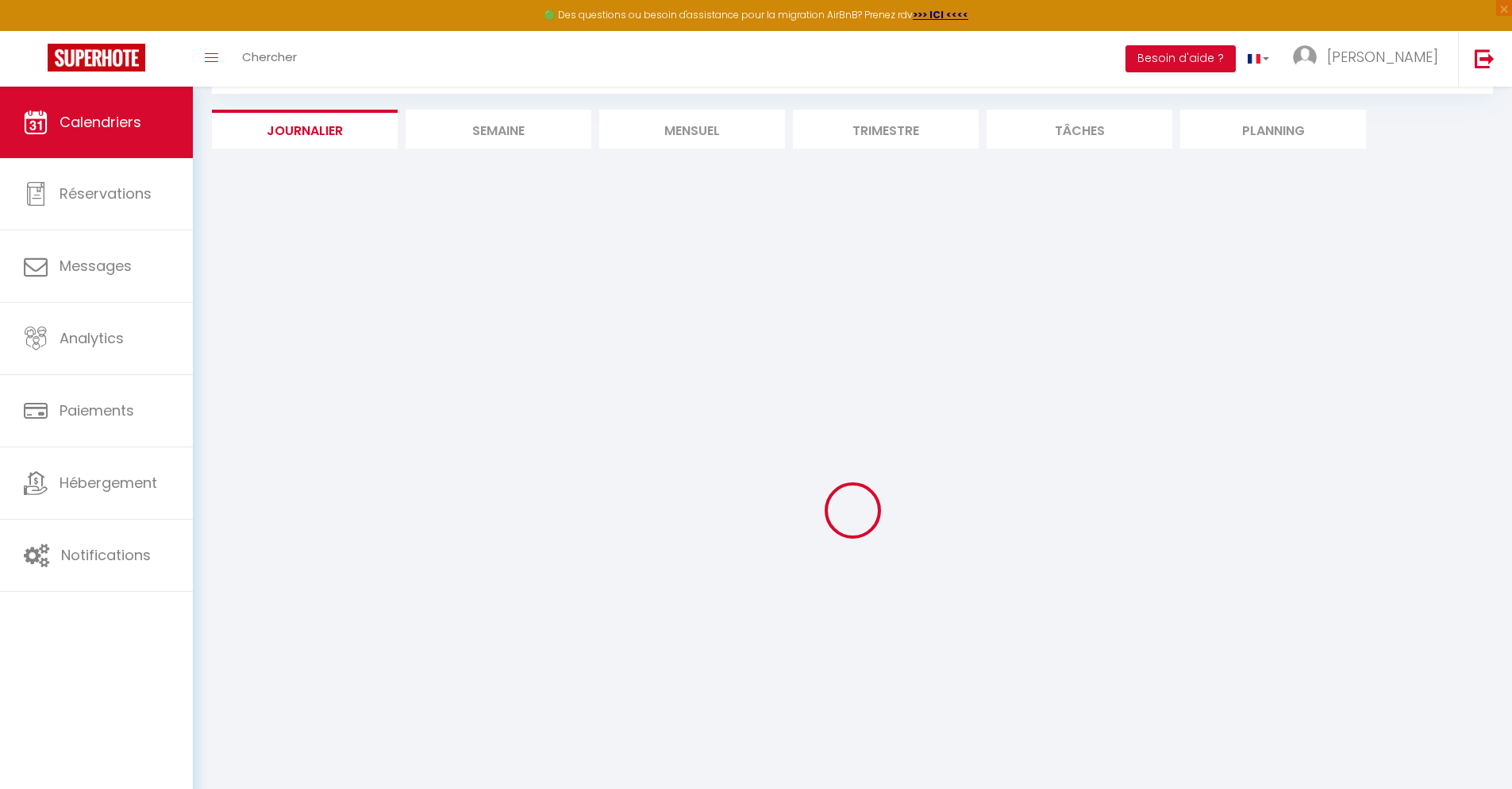
select select
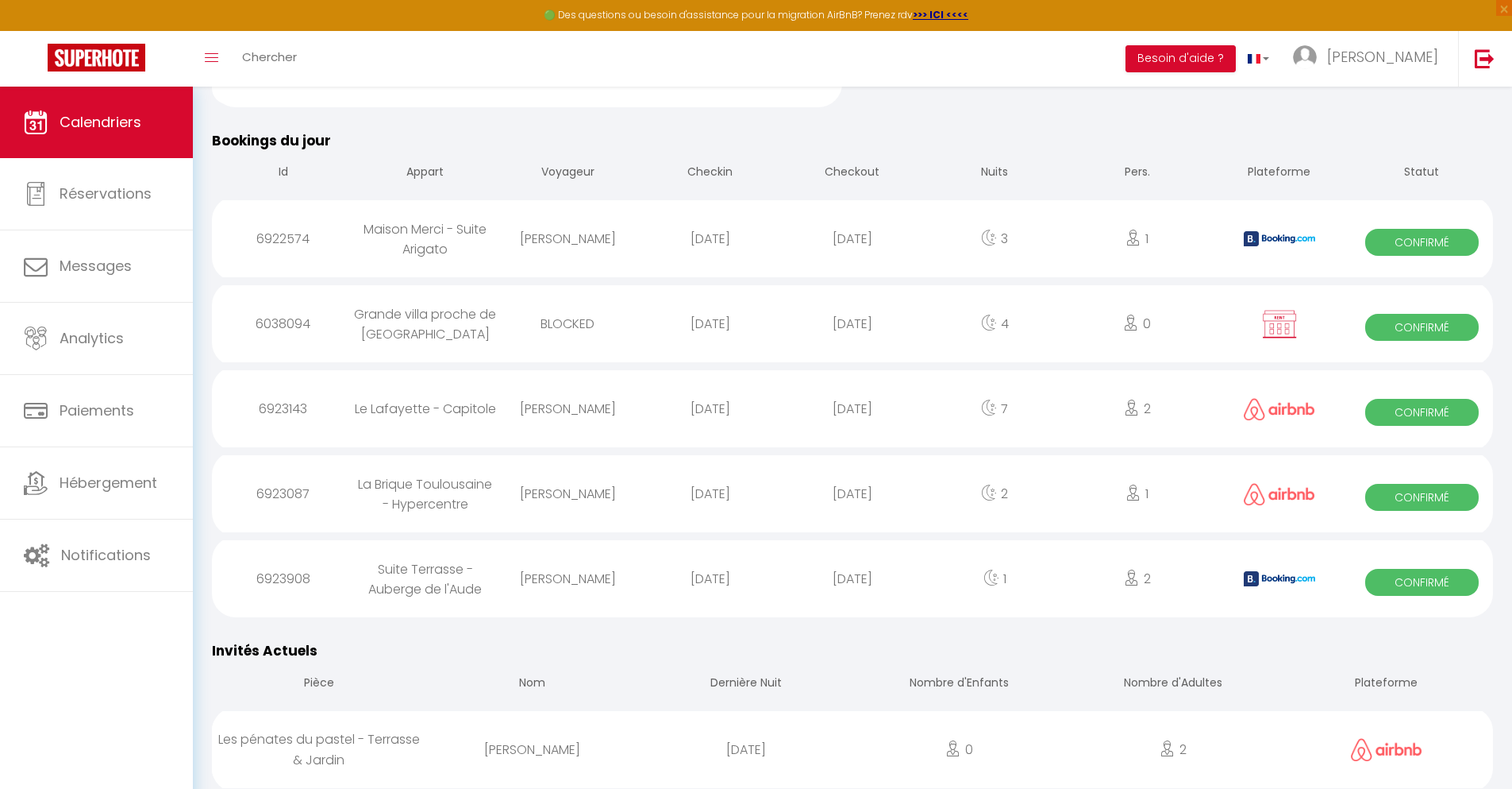
scroll to position [848, 0]
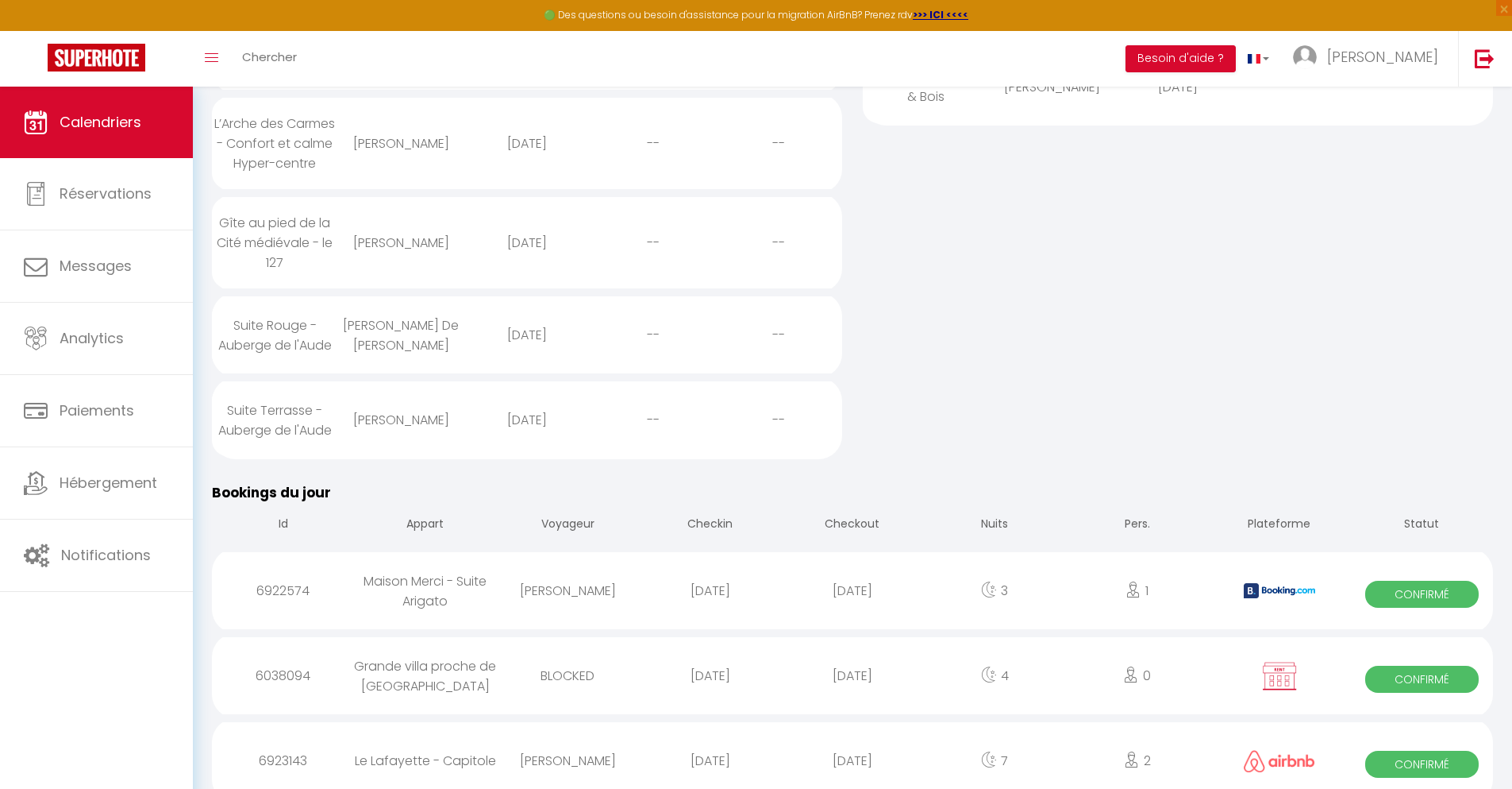
click at [853, 746] on div "[DATE]" at bounding box center [852, 760] width 142 height 52
select select "0"
select select "1"
select select
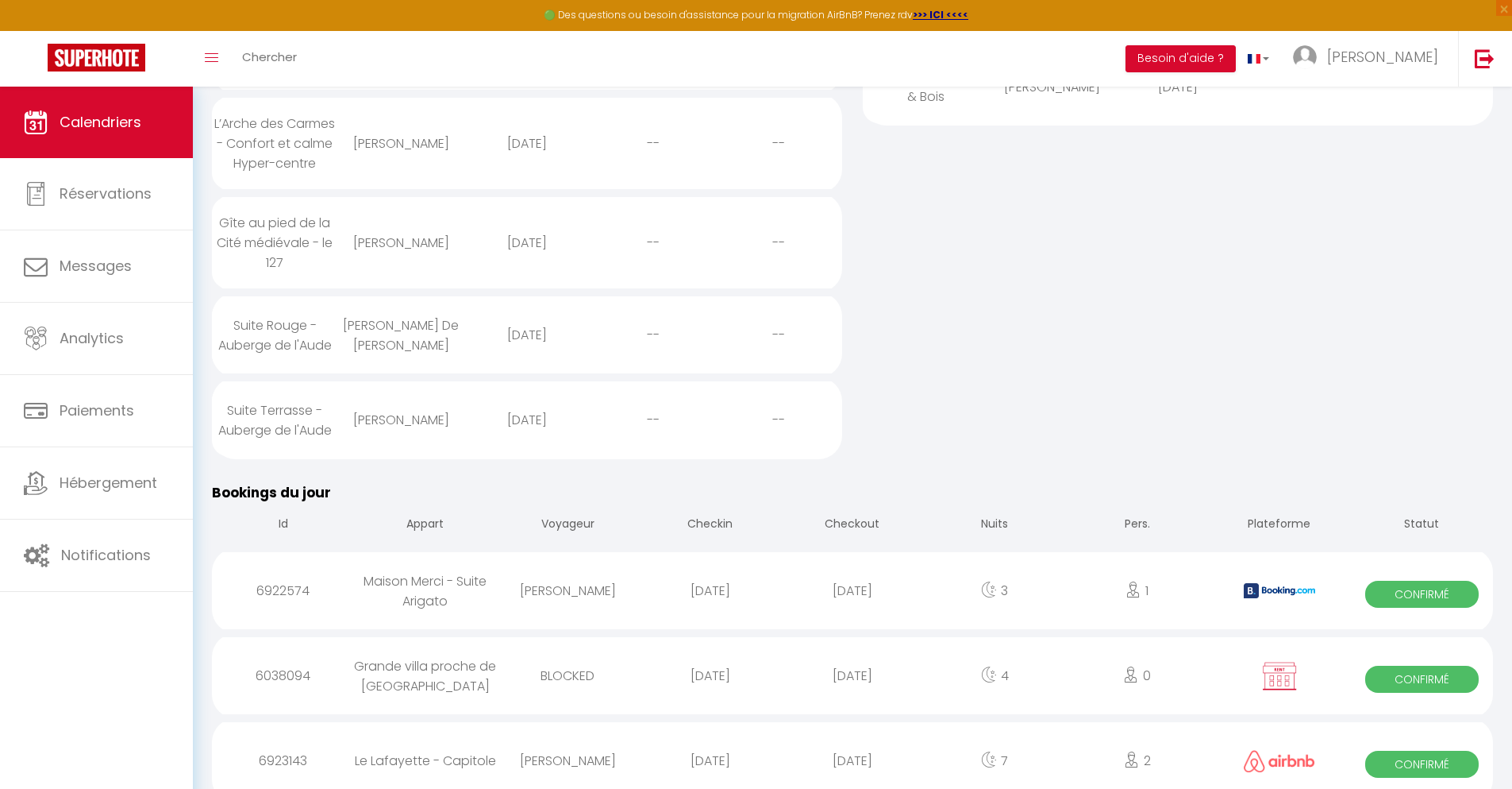
select select
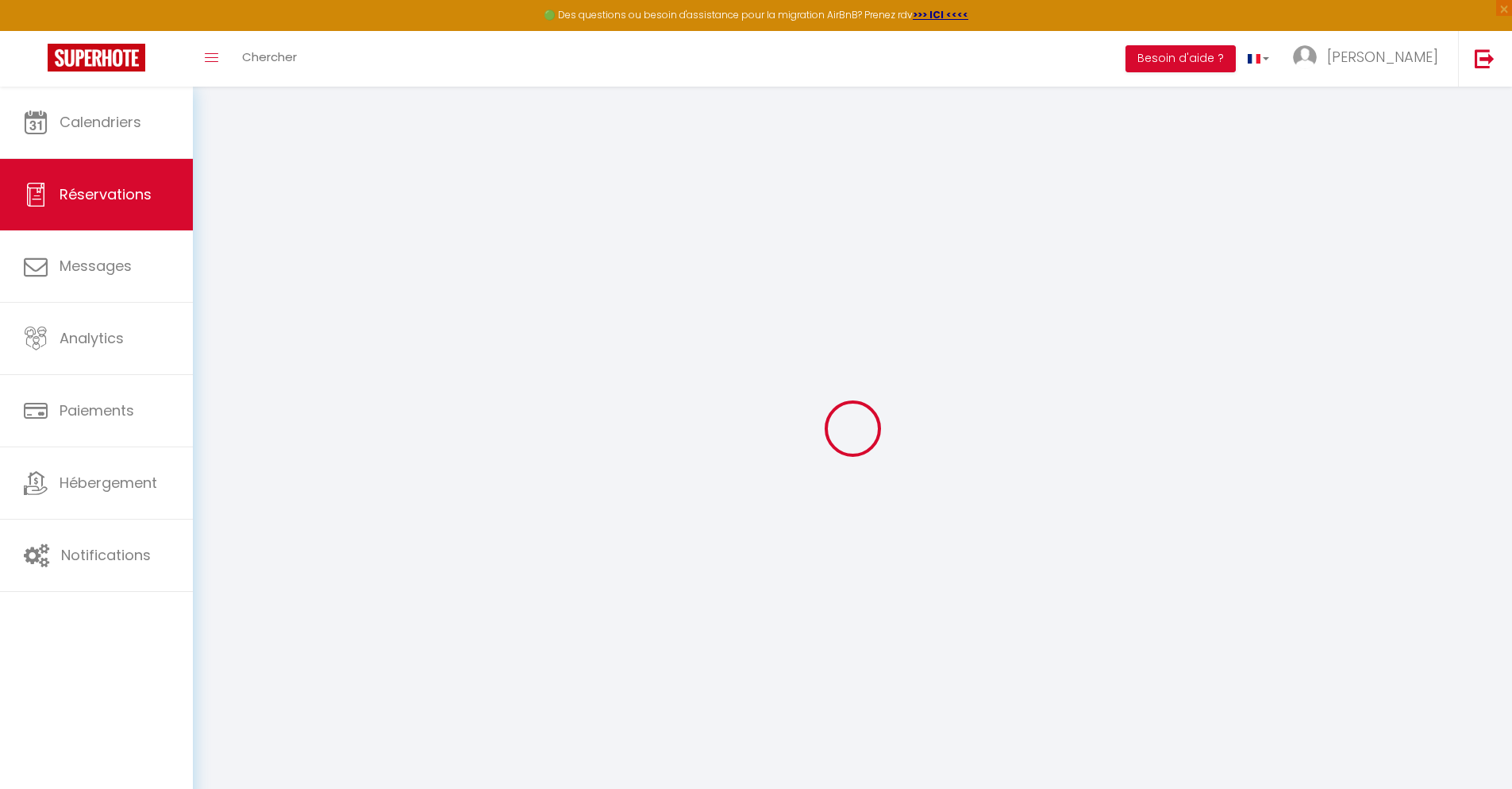
select select
checkbox input "false"
select select
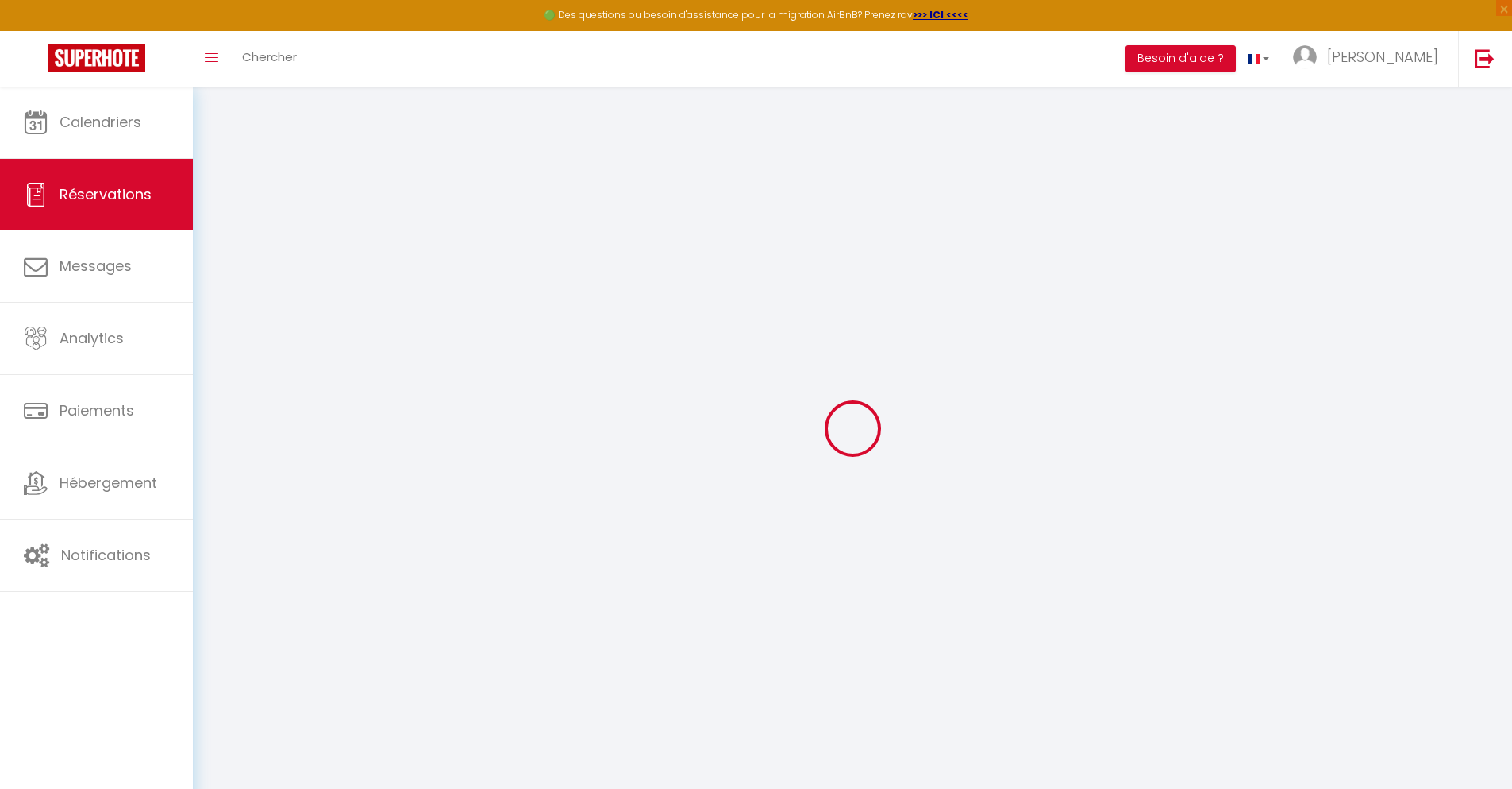
select select
checkbox input "false"
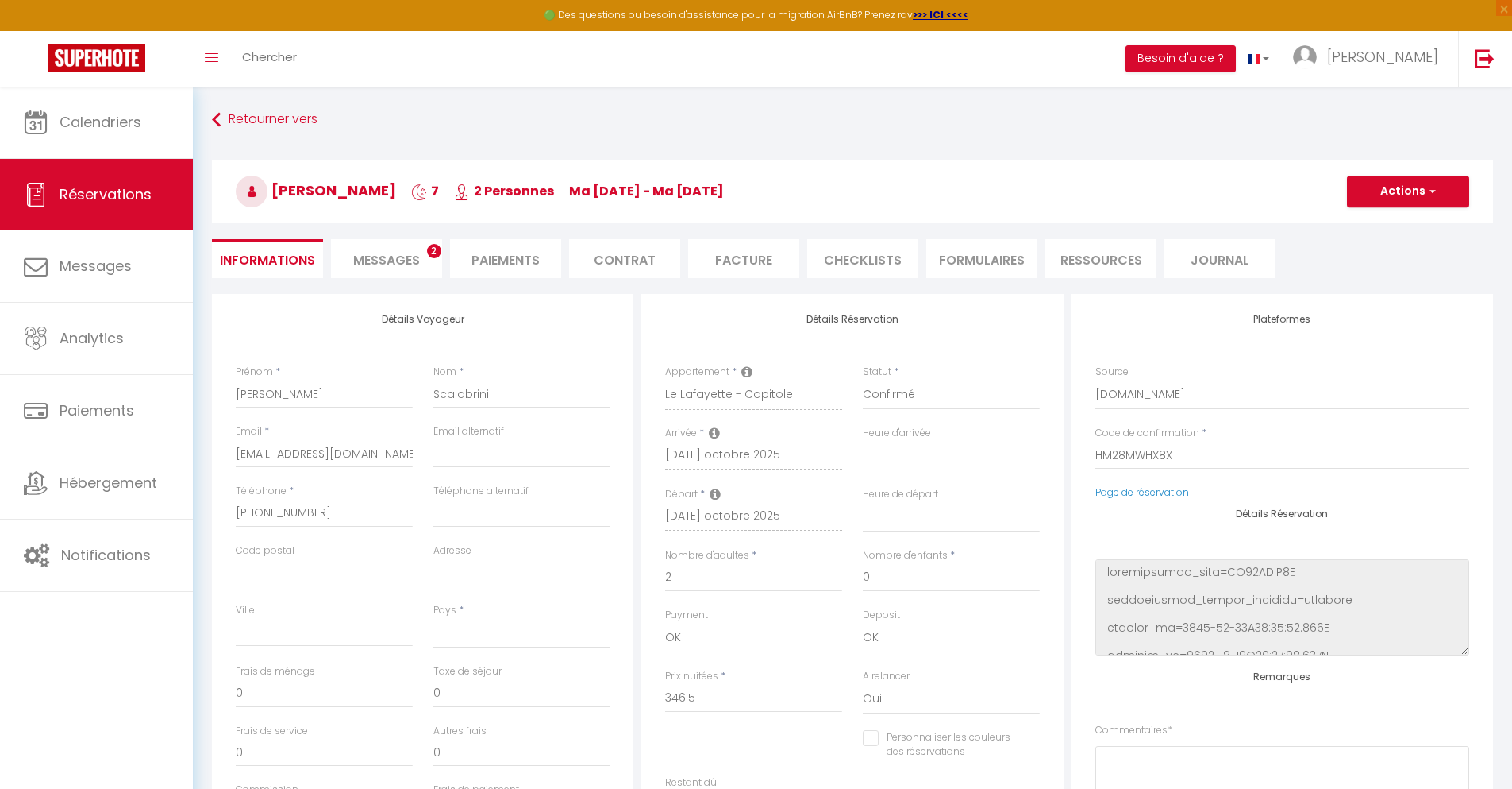
select select
type input "35"
type input "24.94"
select select
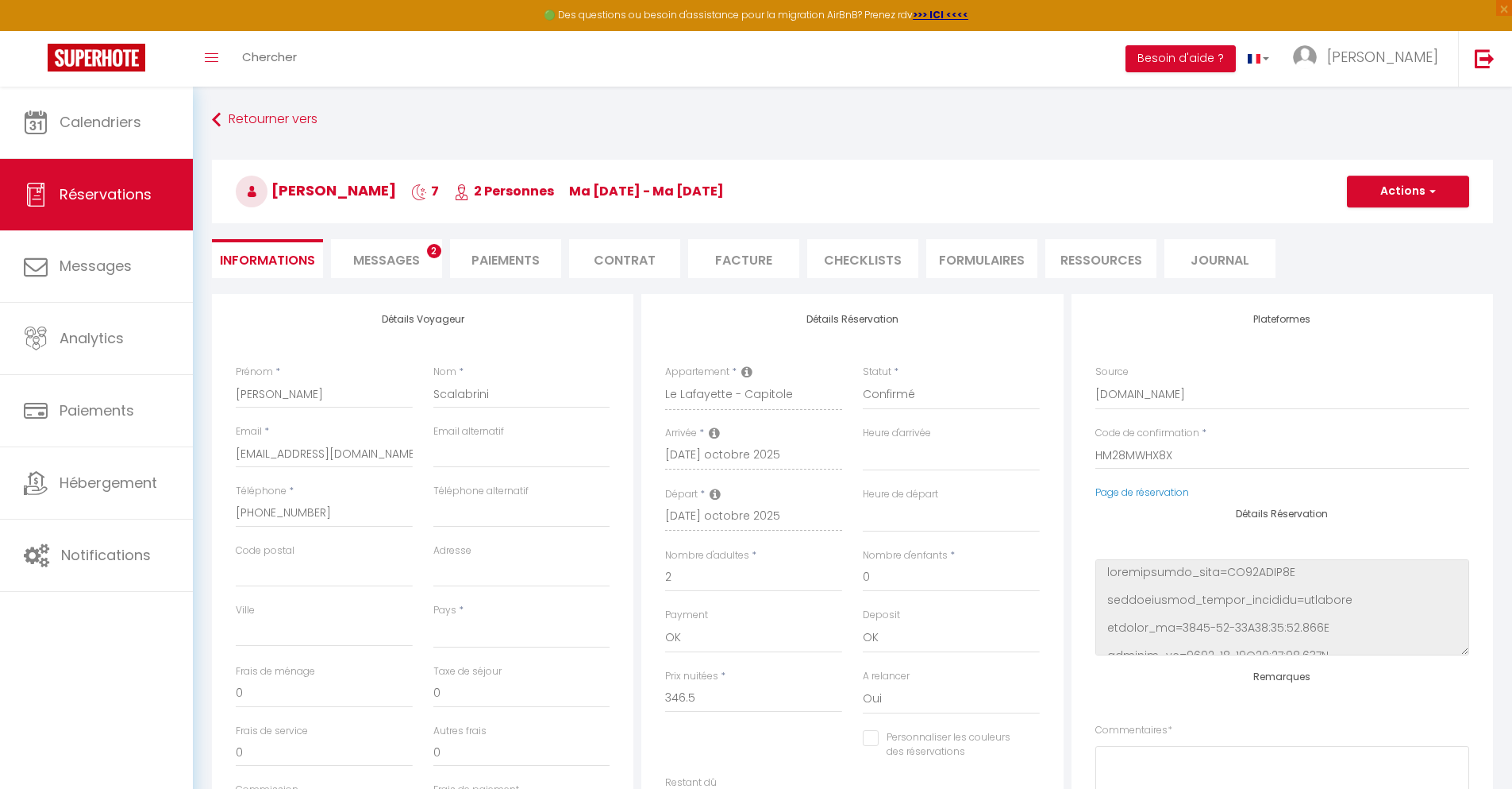
checkbox input "false"
select select
checkbox input "false"
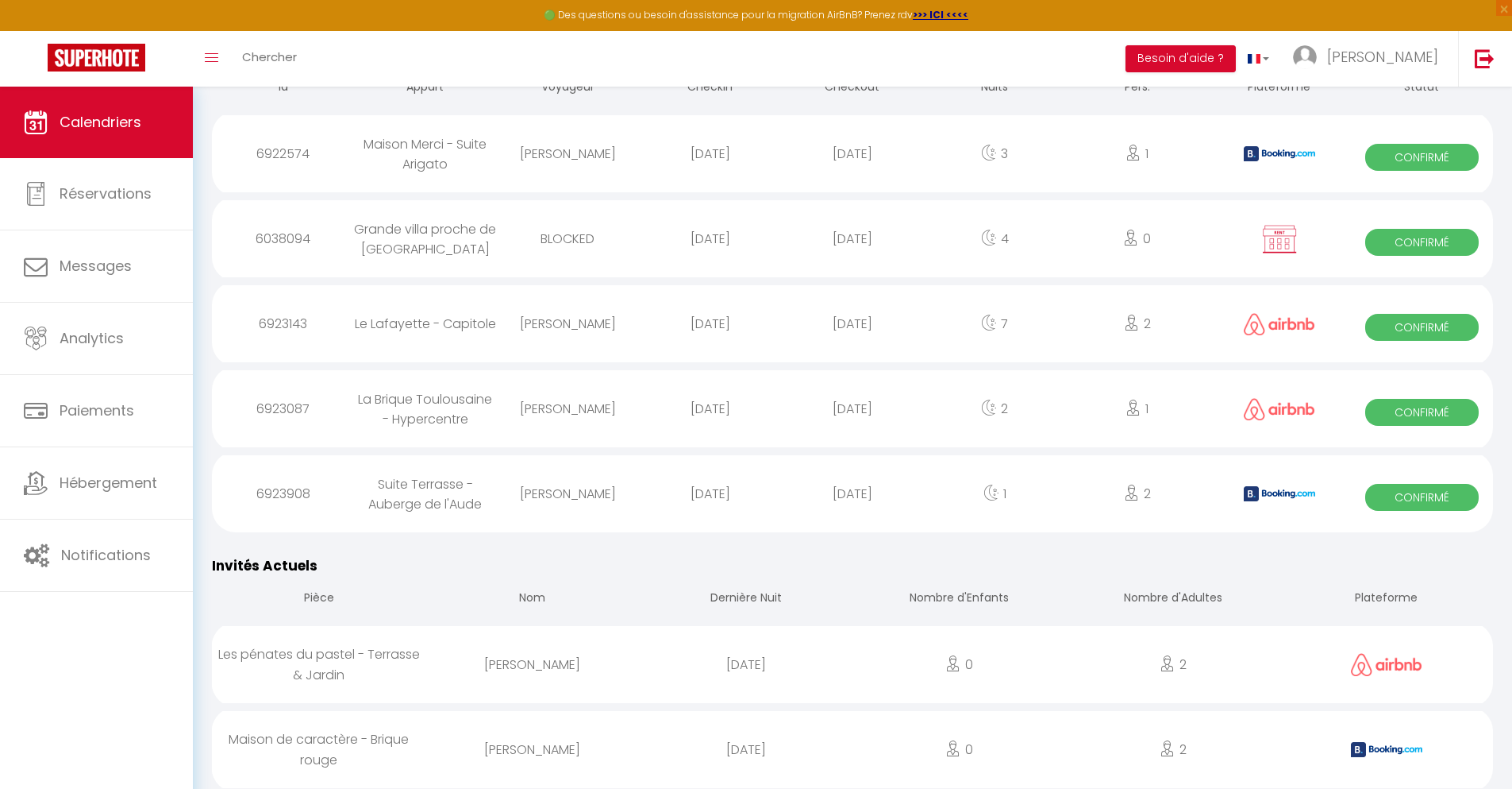
scroll to position [932, 0]
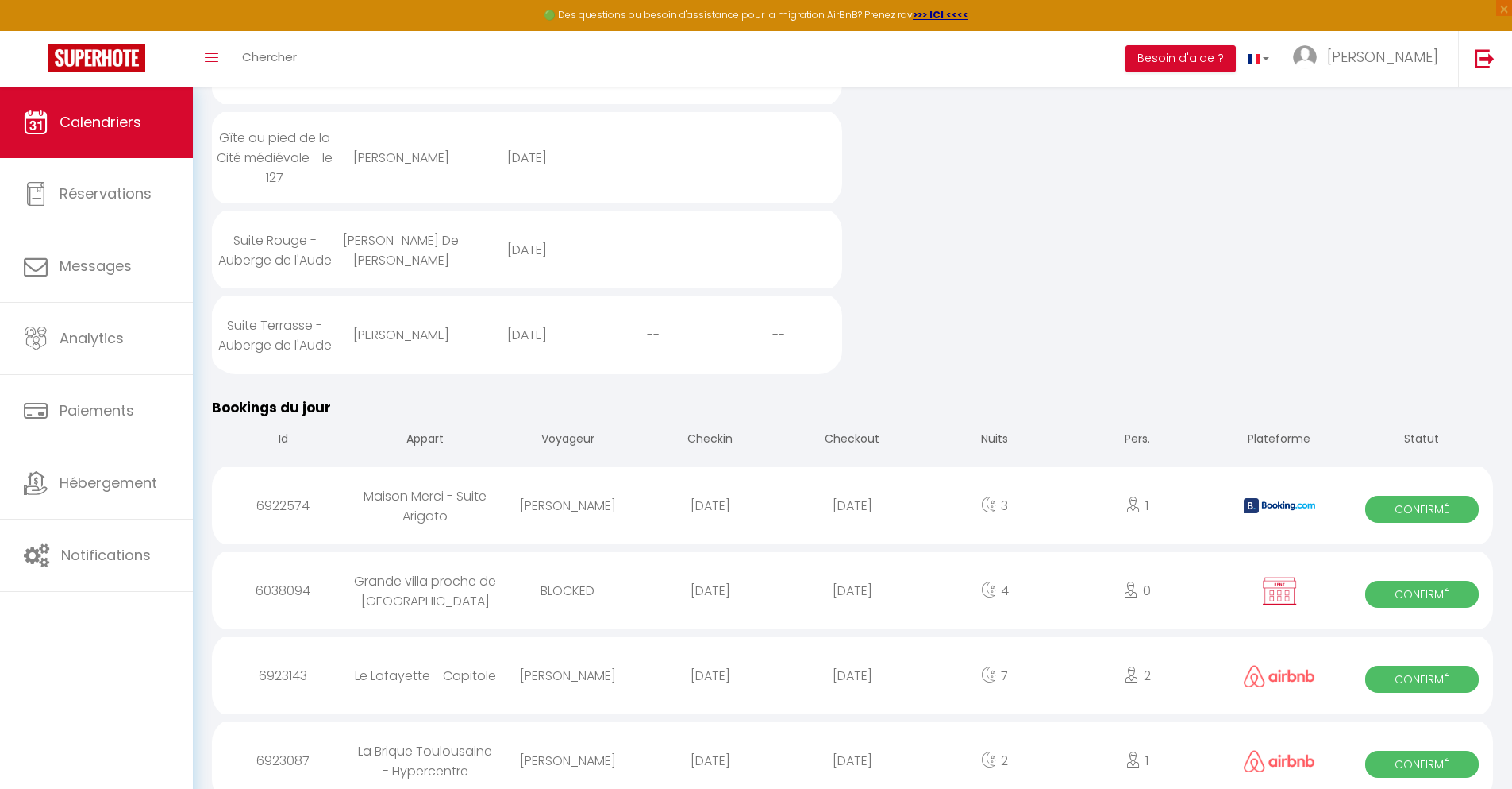
click at [853, 746] on div "[DATE]" at bounding box center [852, 760] width 142 height 52
select select "0"
select select "1"
select select
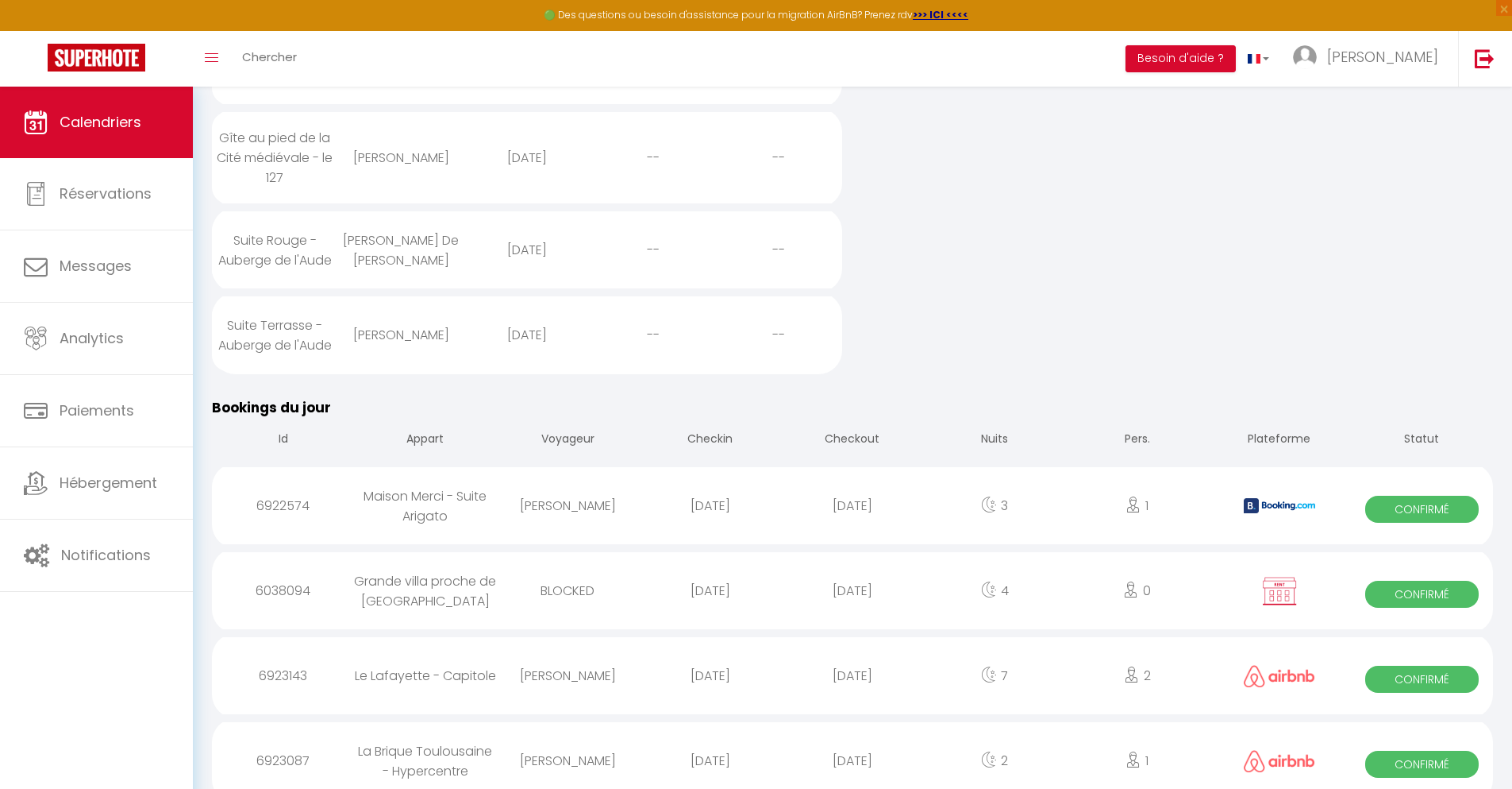
select select
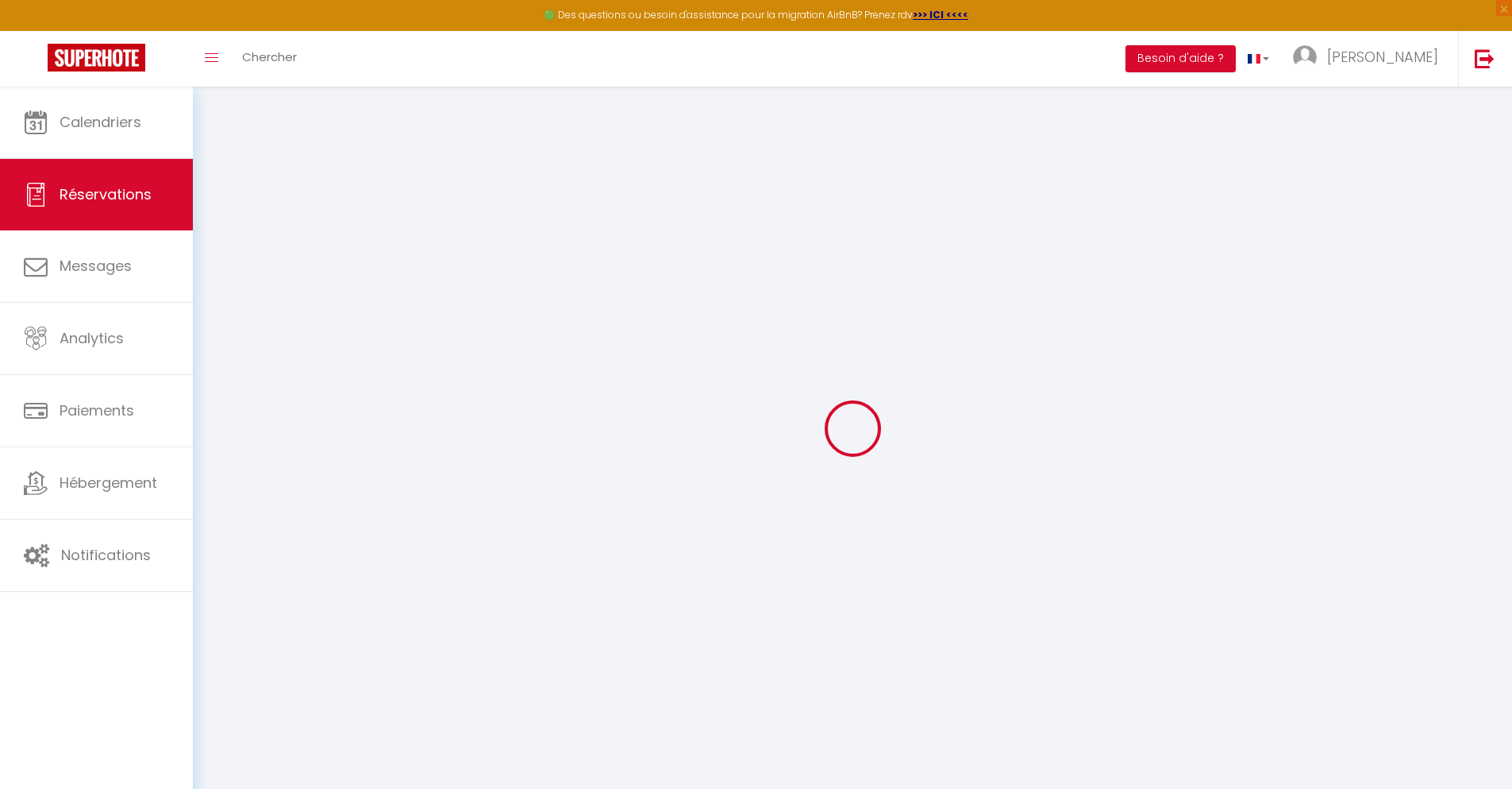
select select
checkbox input "false"
select select
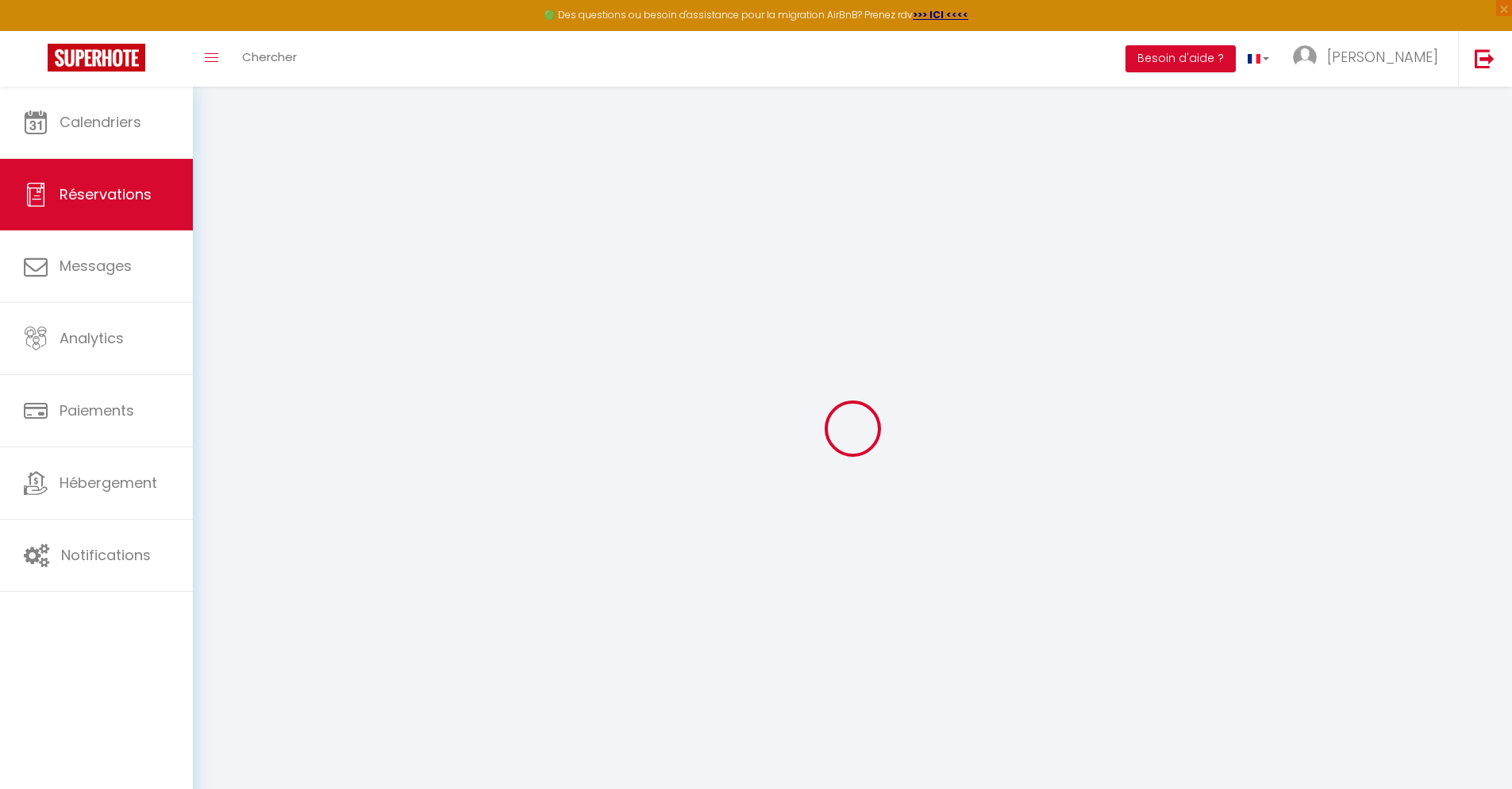
select select
checkbox input "false"
select select
type input "40"
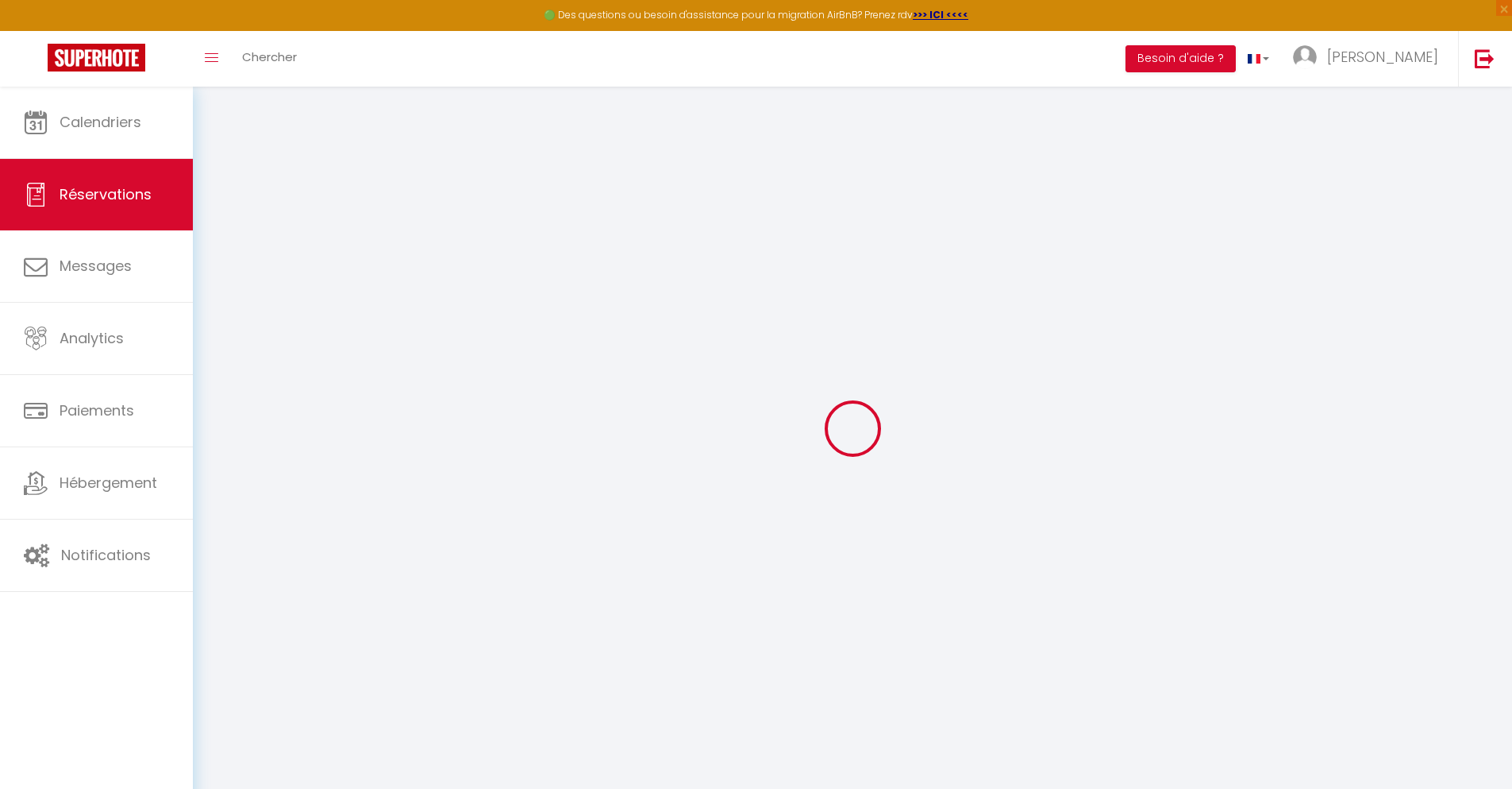
type input "6.99"
select select
checkbox input "false"
select select
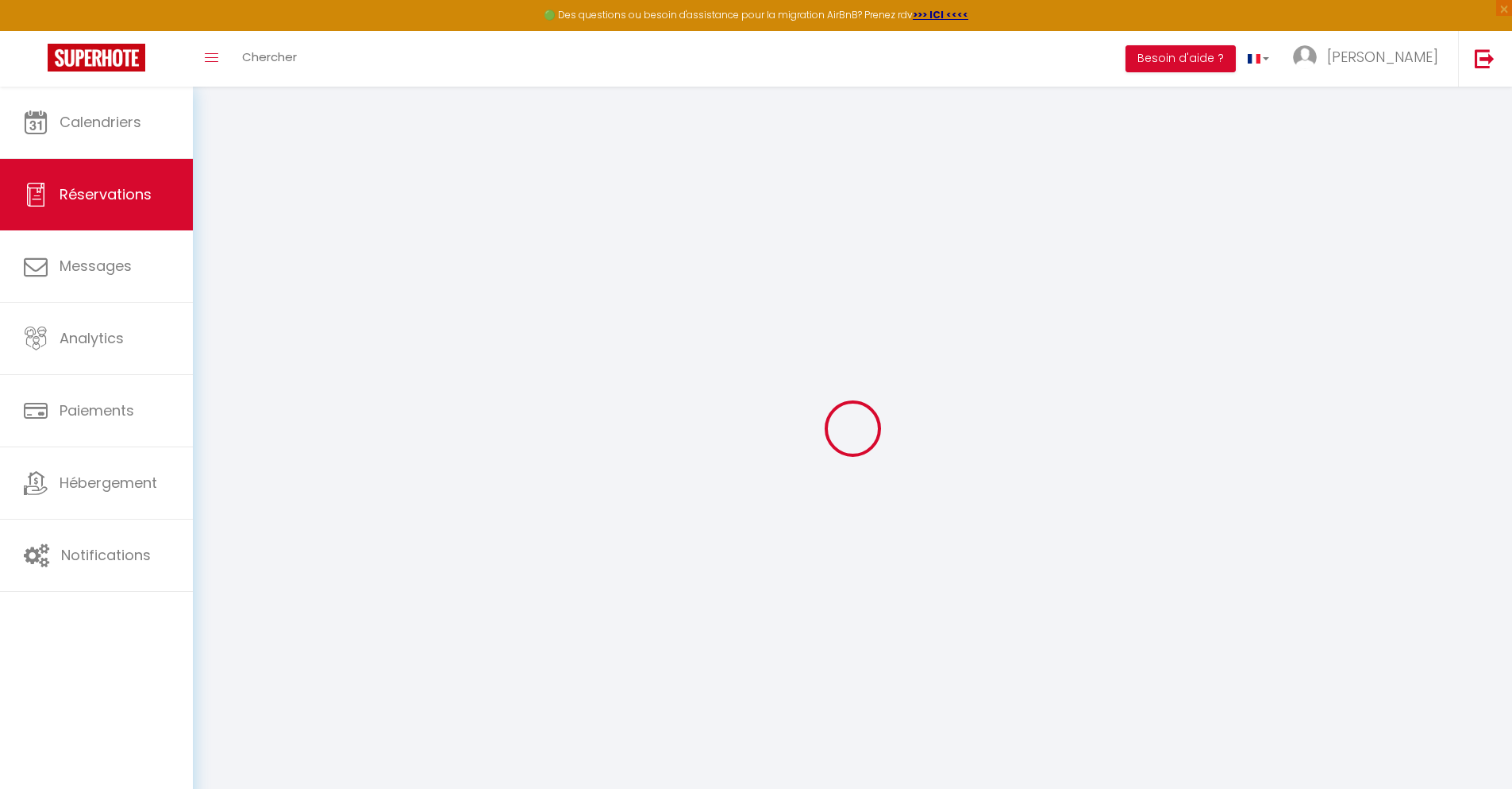
checkbox input "false"
select select
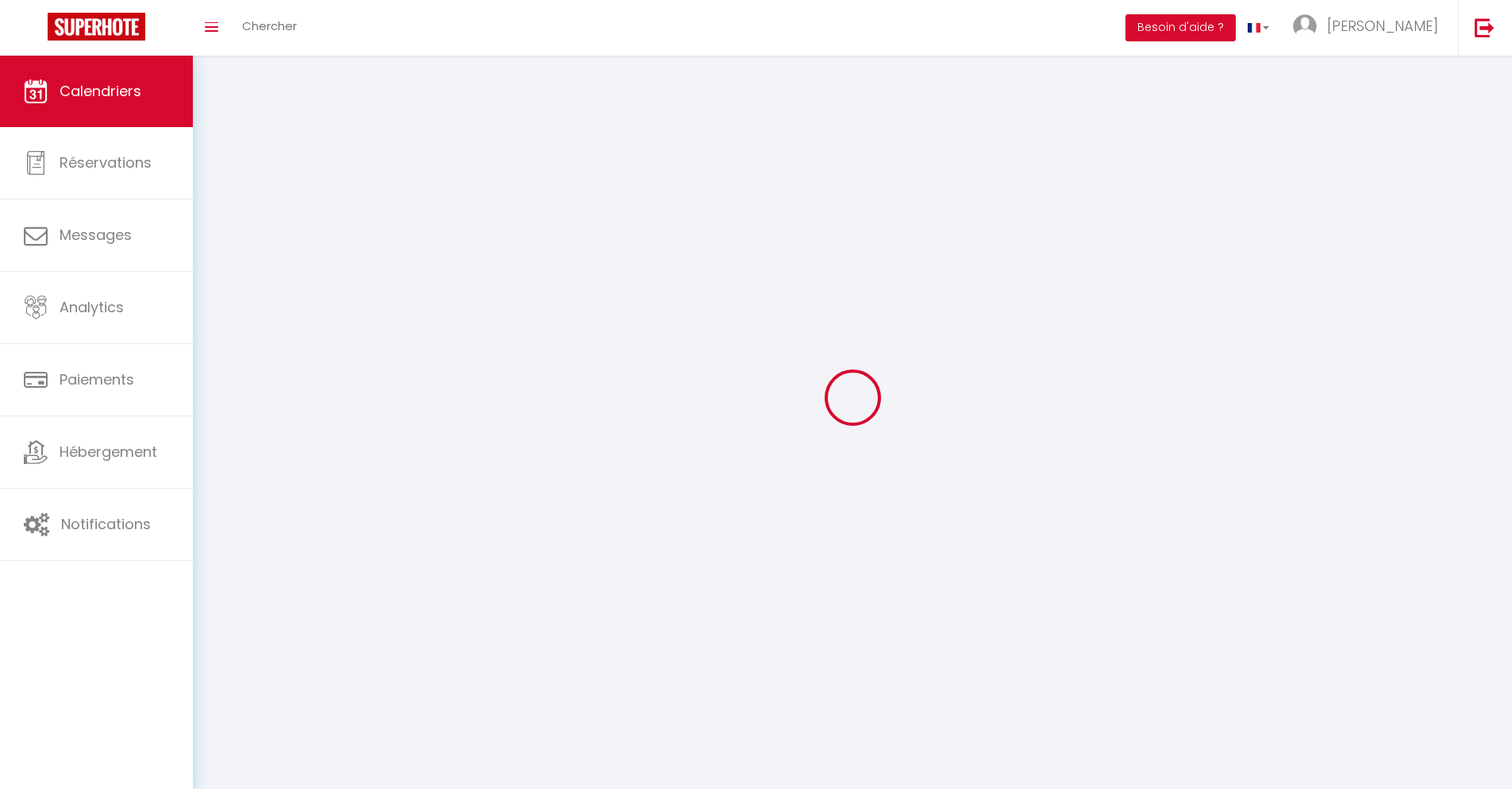
scroll to position [87, 0]
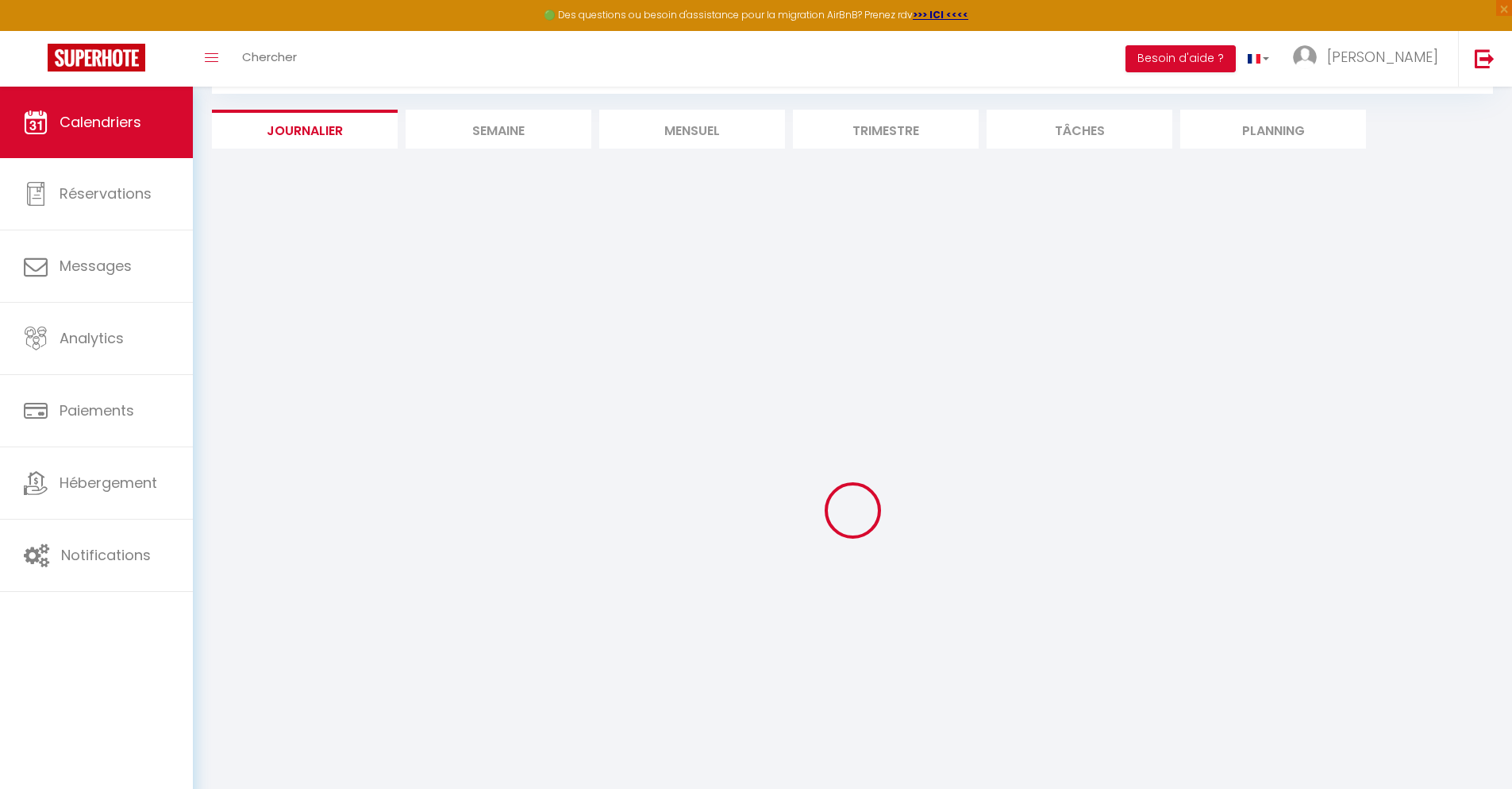
select select
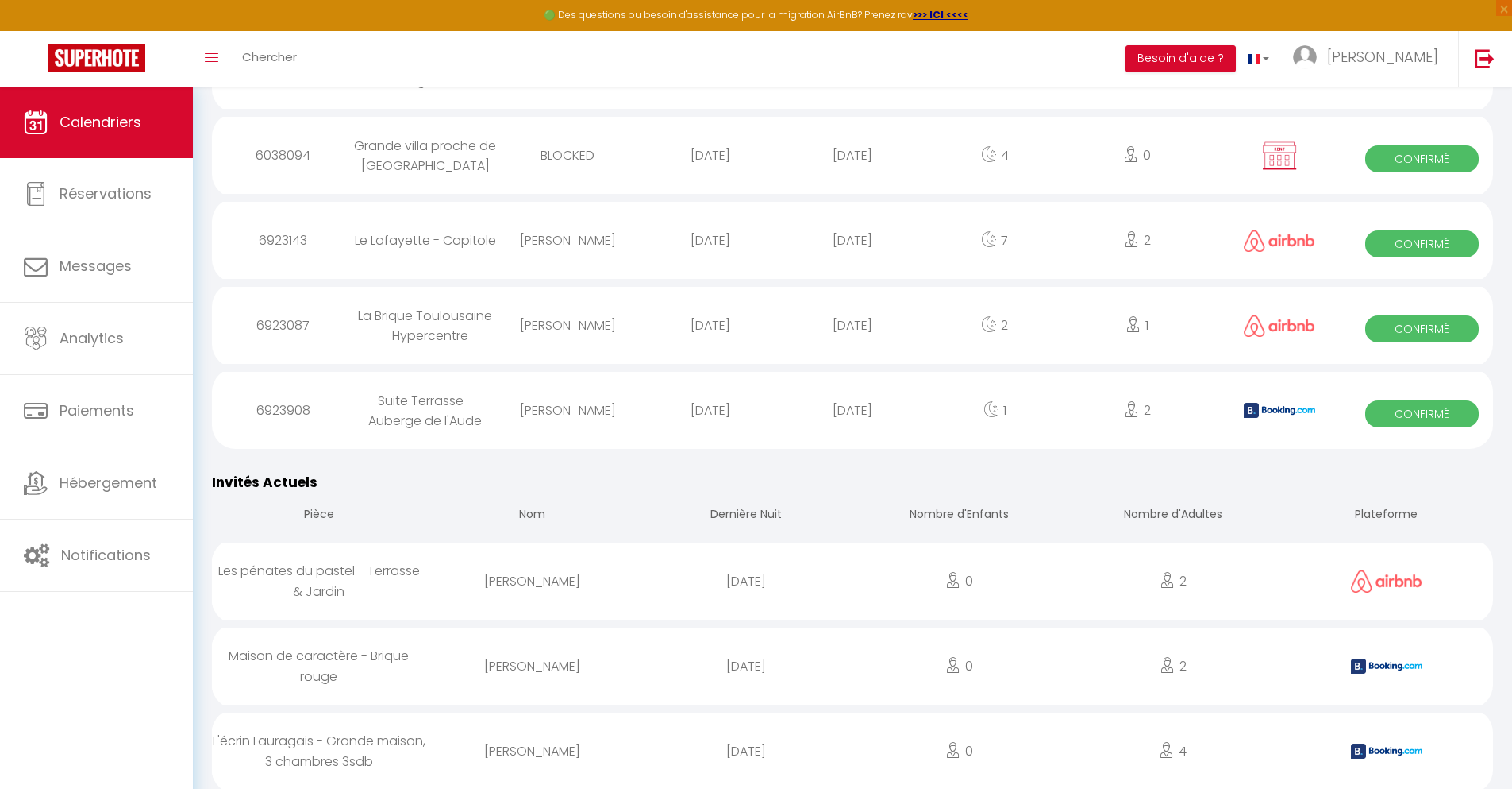
scroll to position [1013, 0]
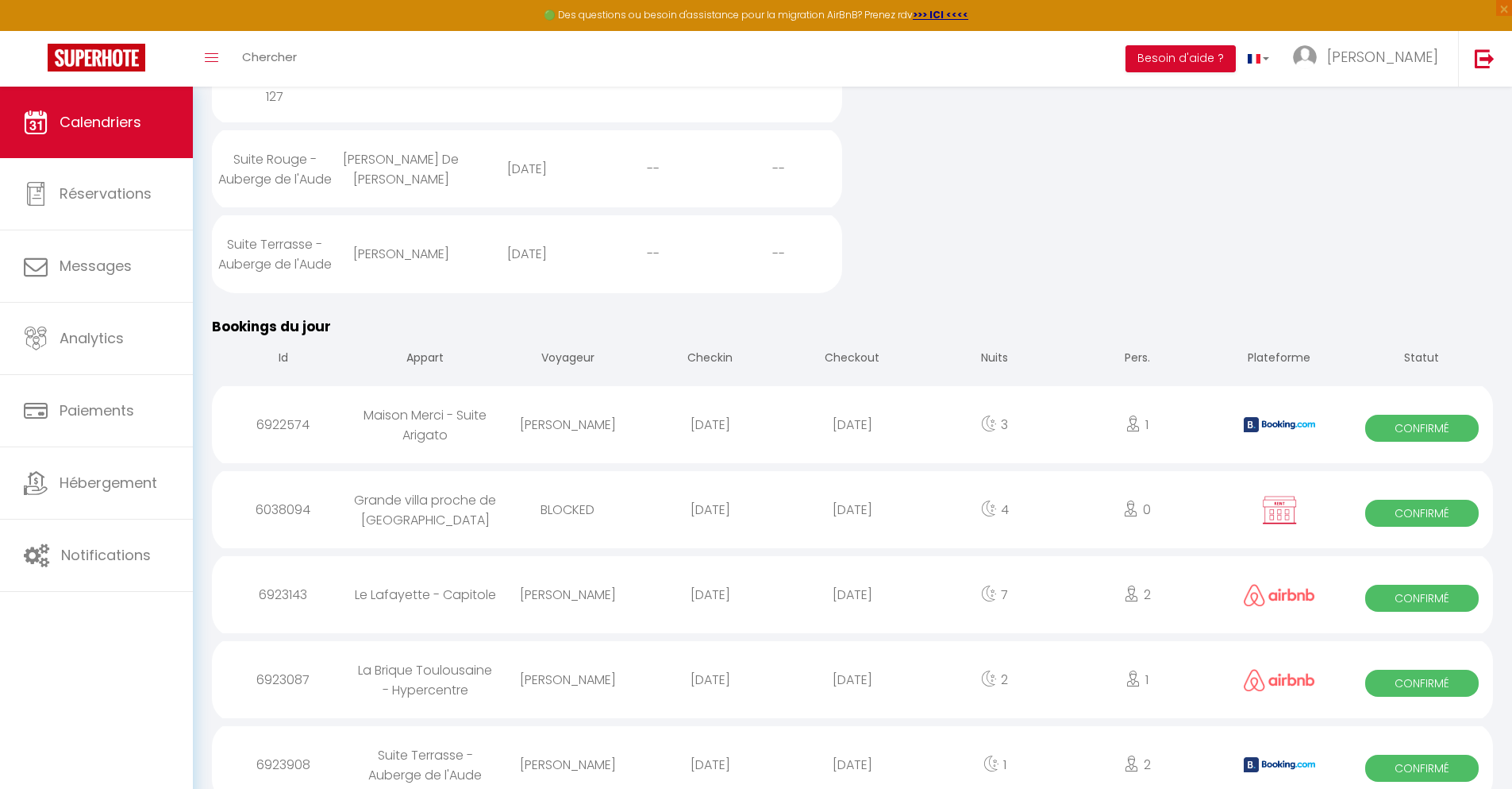
click at [853, 748] on div "[DATE]" at bounding box center [852, 764] width 142 height 52
select select "0"
select select "1"
select select
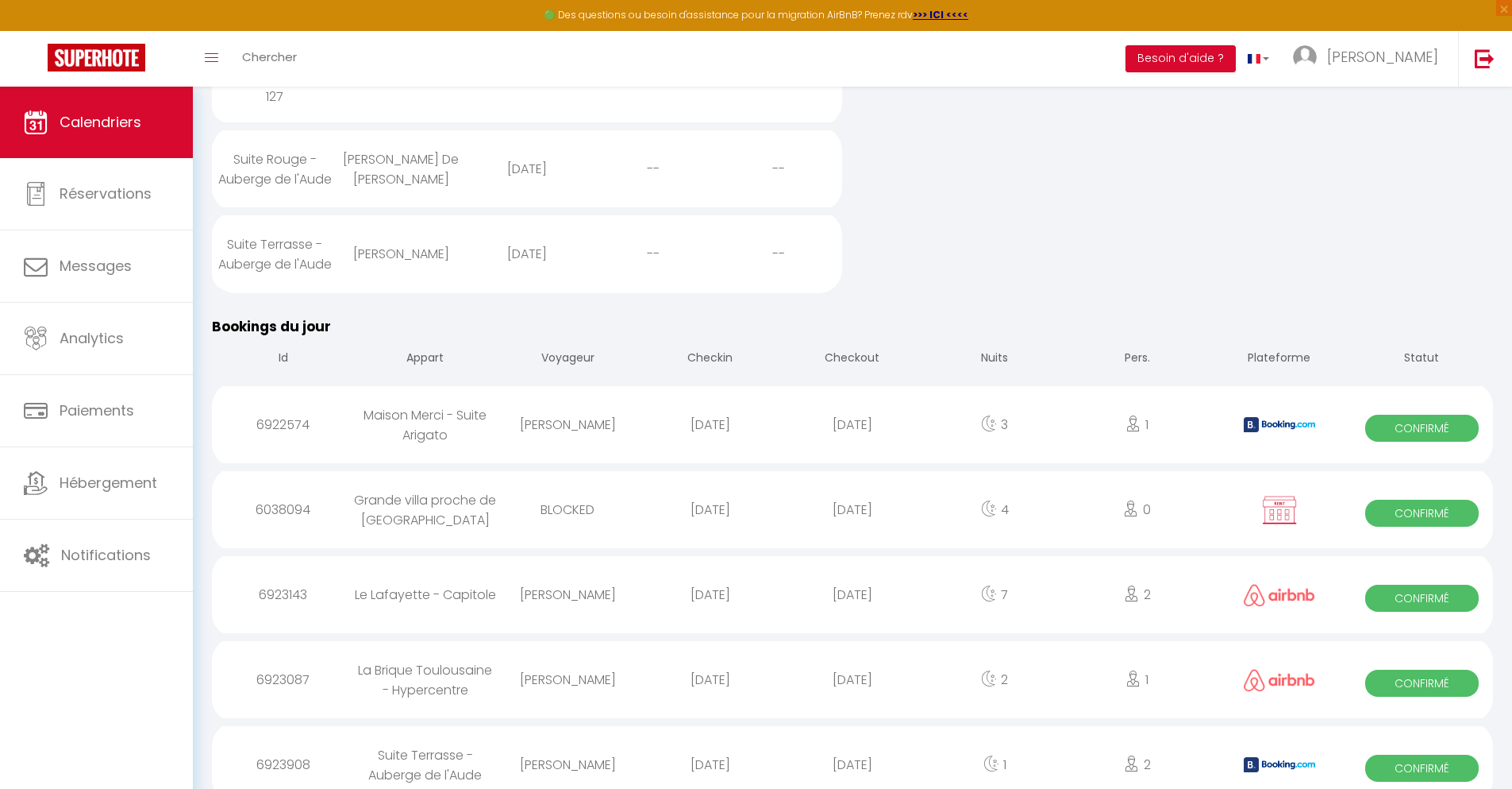
select select
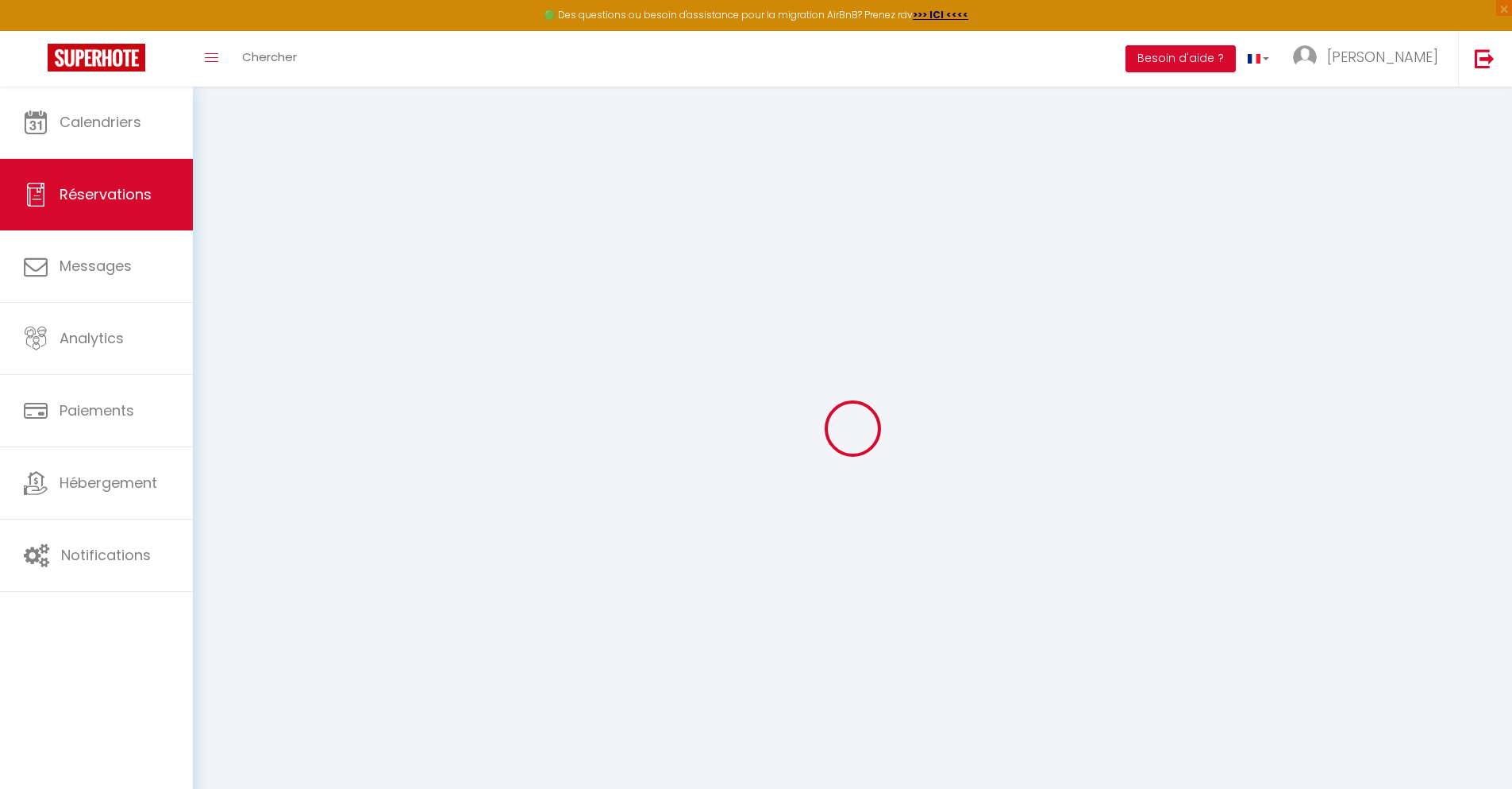
select select
checkbox input "false"
select select
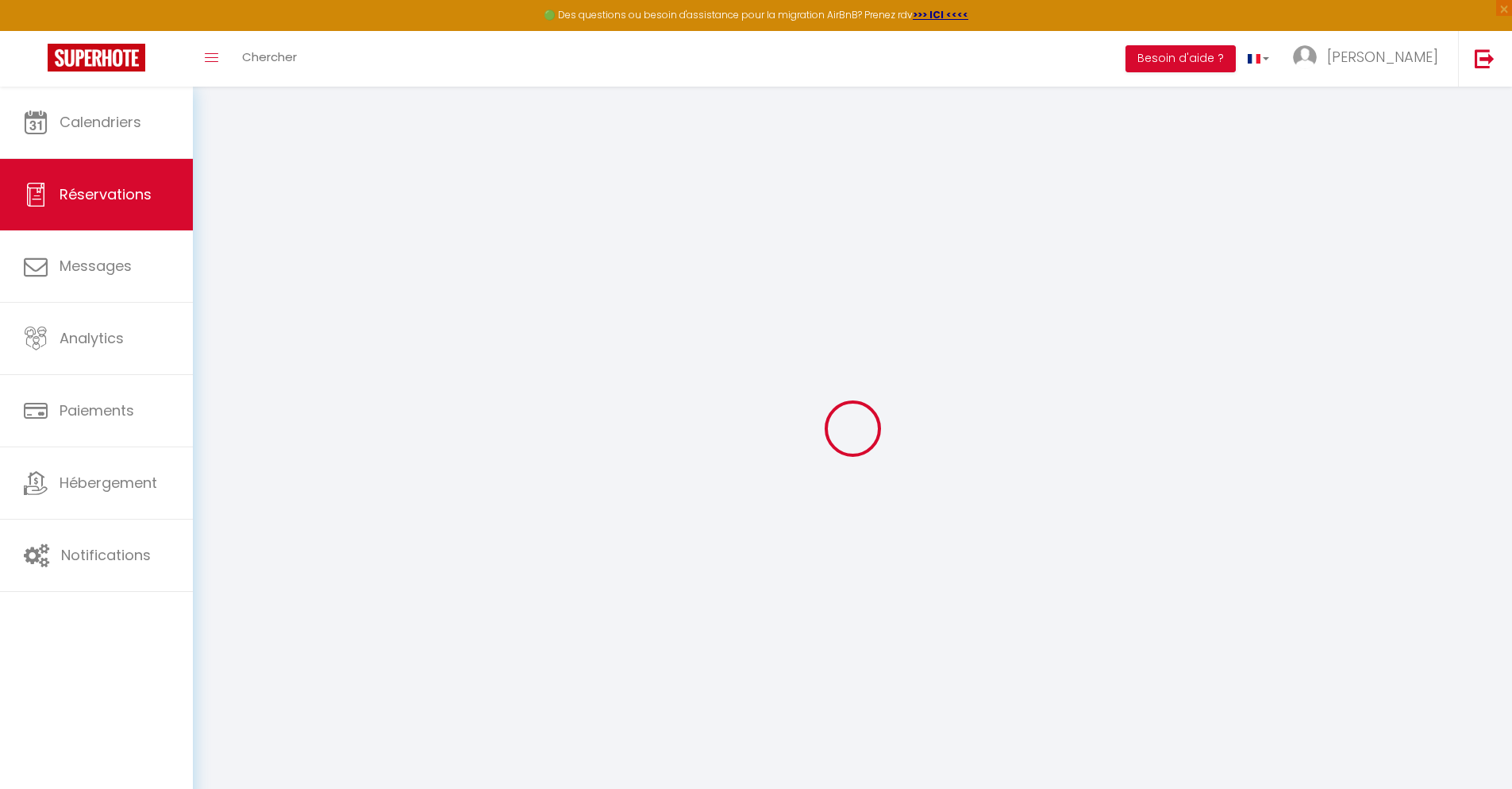
checkbox input "false"
type textarea "** THIS RESERVATION HAS BEEN PRE-PAID ** BOOKING NOTE : Payment charge is EUR 0…"
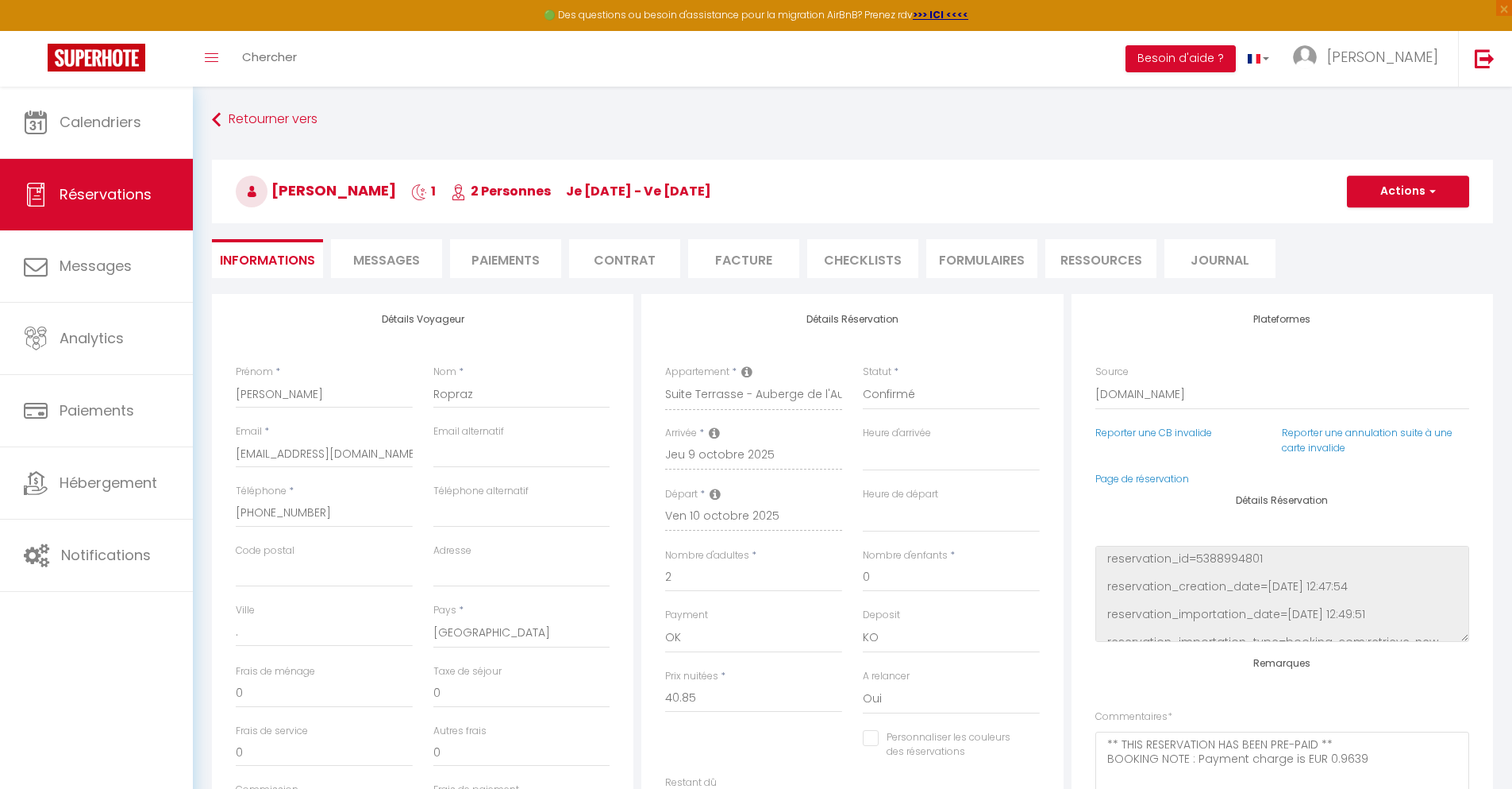
type input "28"
type input "5.78"
select select
checkbox input "false"
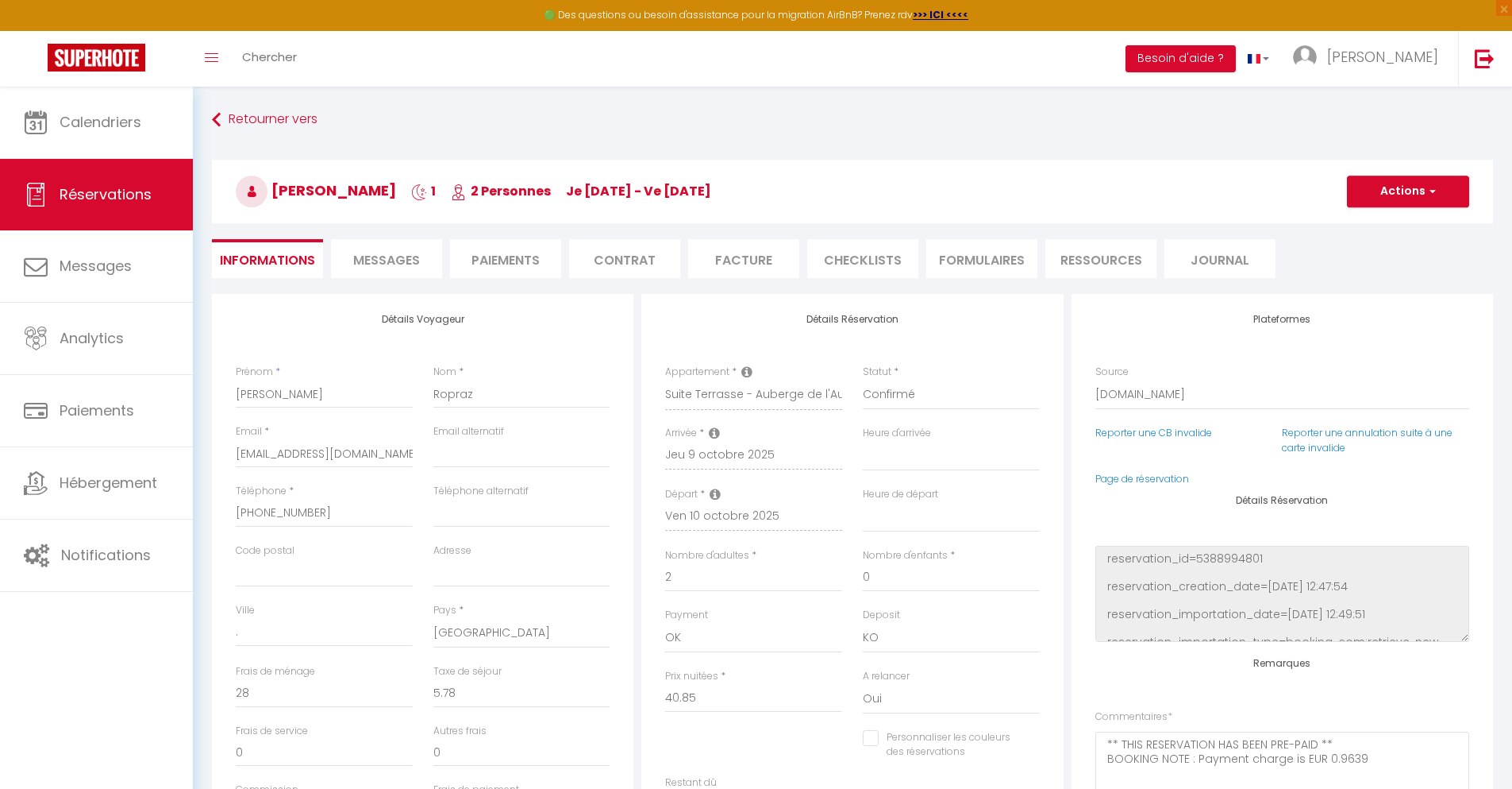
select select
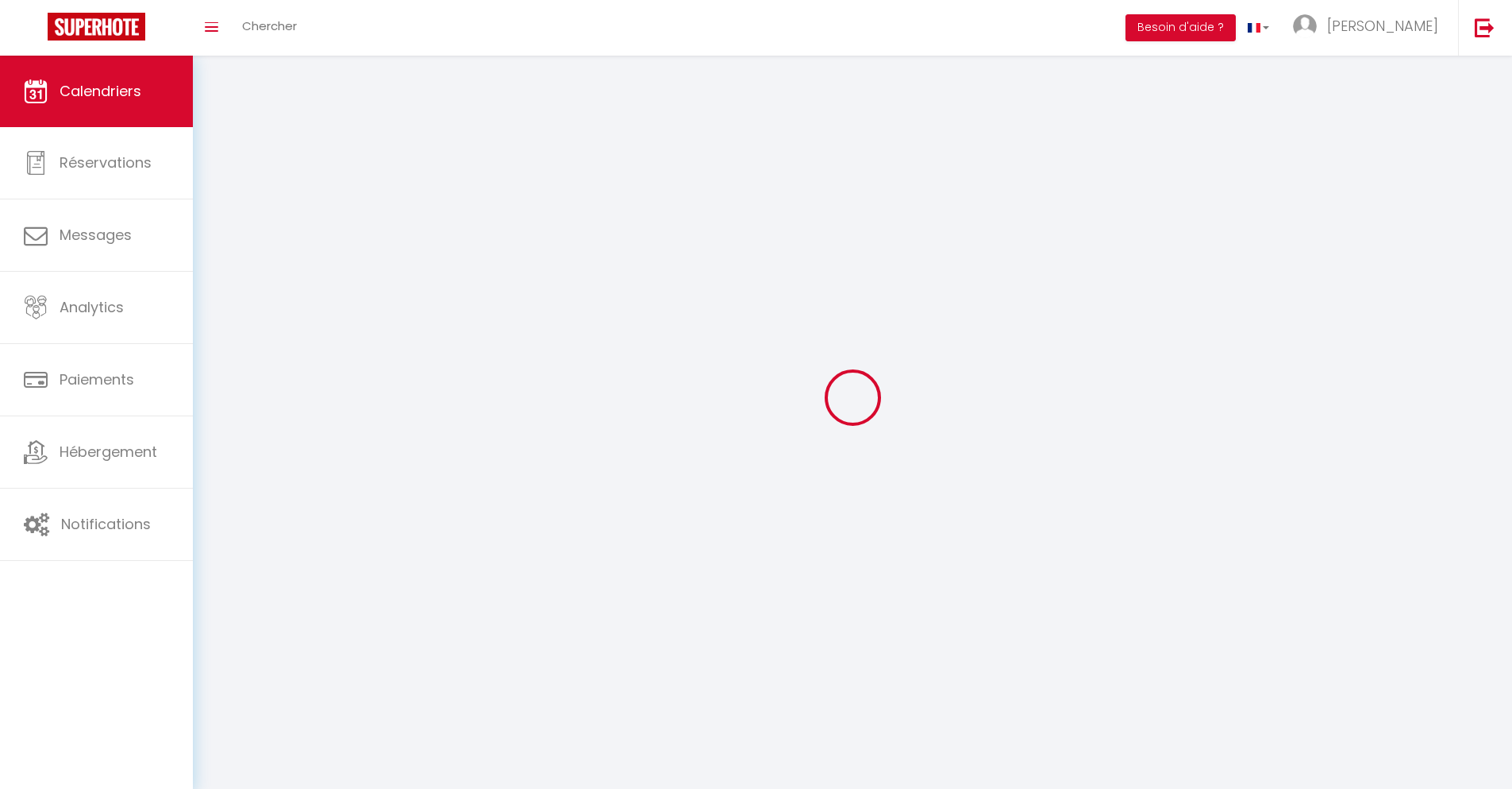
scroll to position [87, 0]
